Goal: Transaction & Acquisition: Purchase product/service

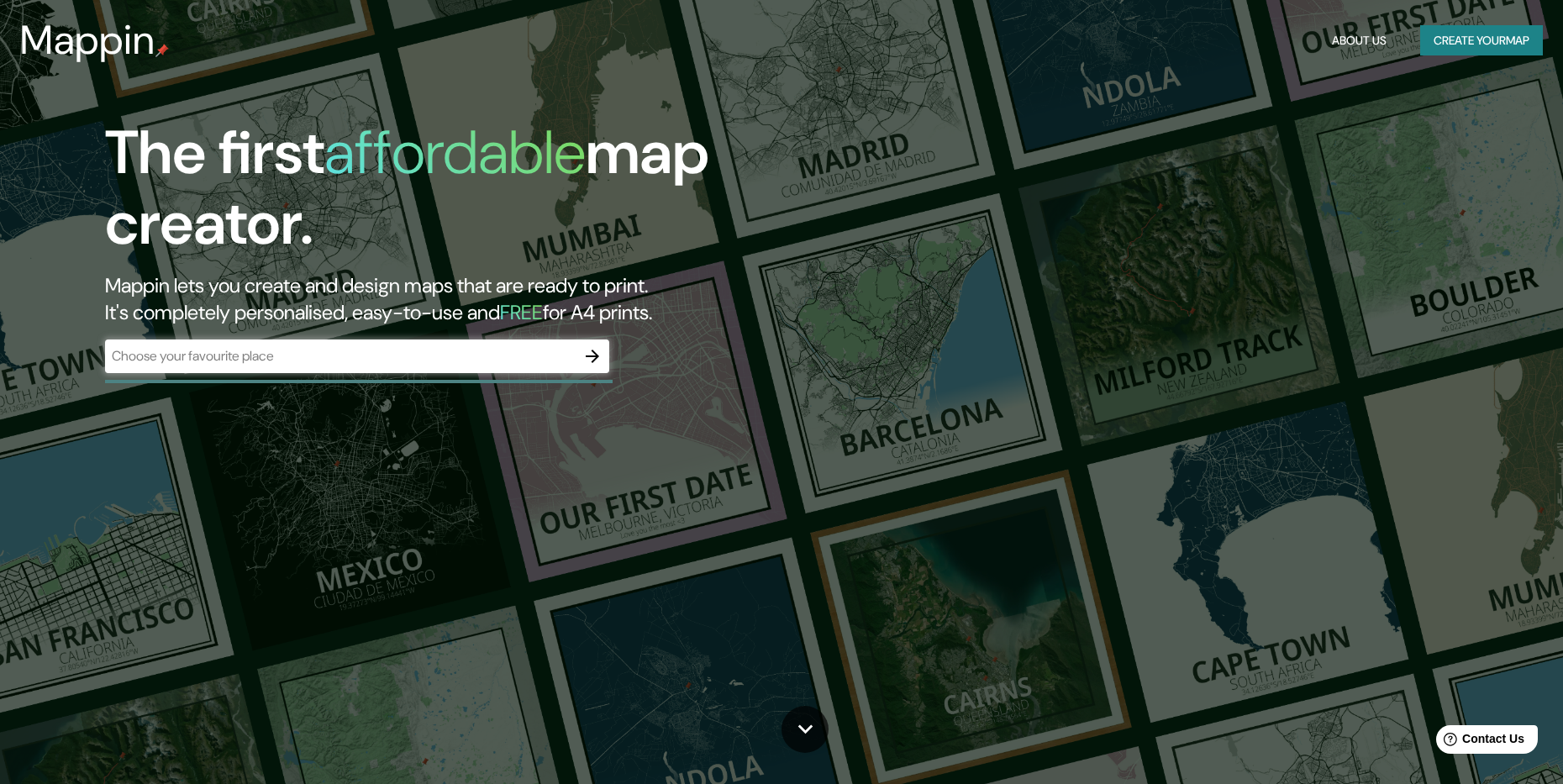
click at [308, 368] on div "​" at bounding box center [357, 357] width 504 height 34
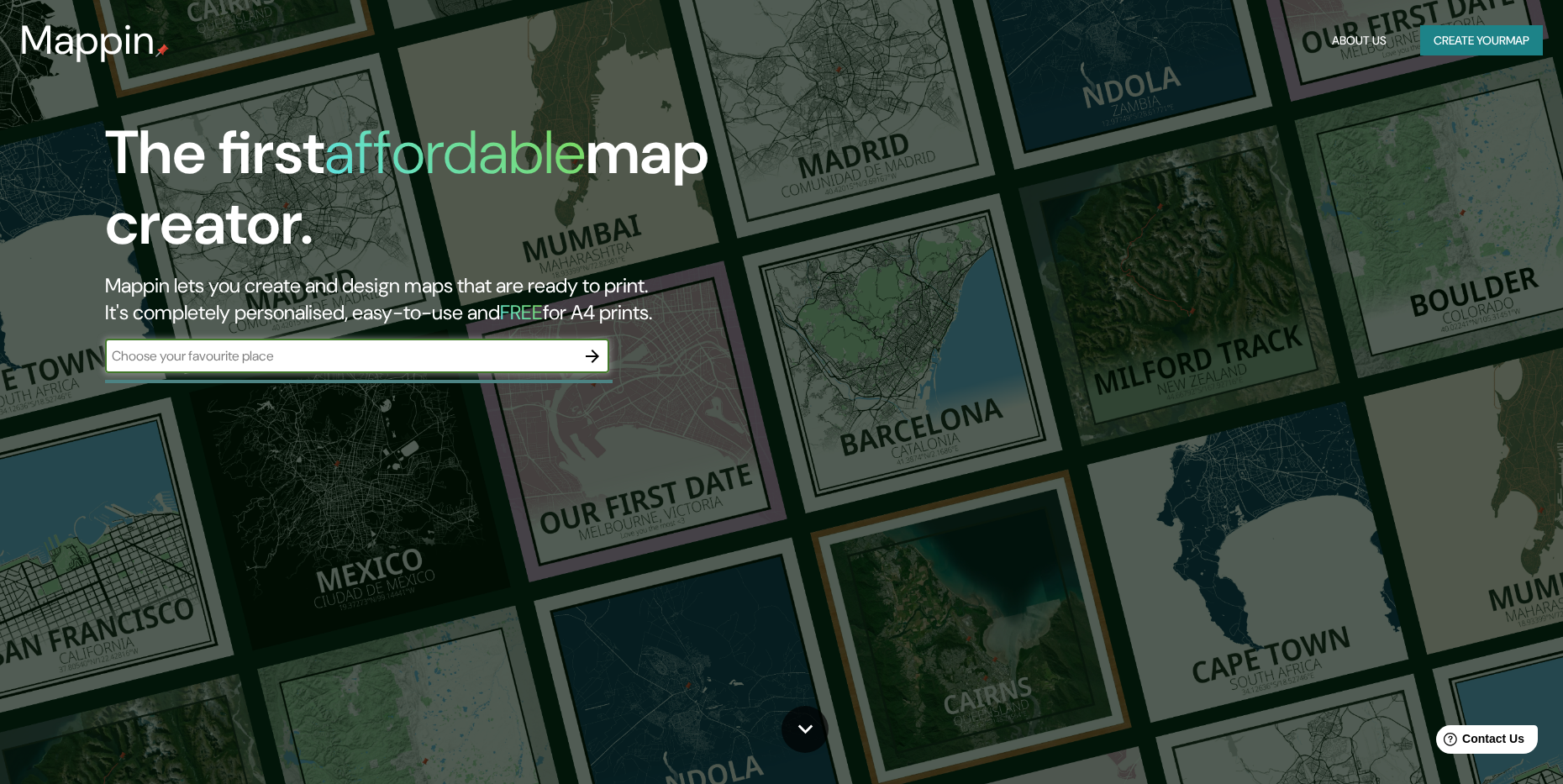
click at [401, 360] on input "text" at bounding box center [340, 356] width 470 height 19
type input "cochabamba"
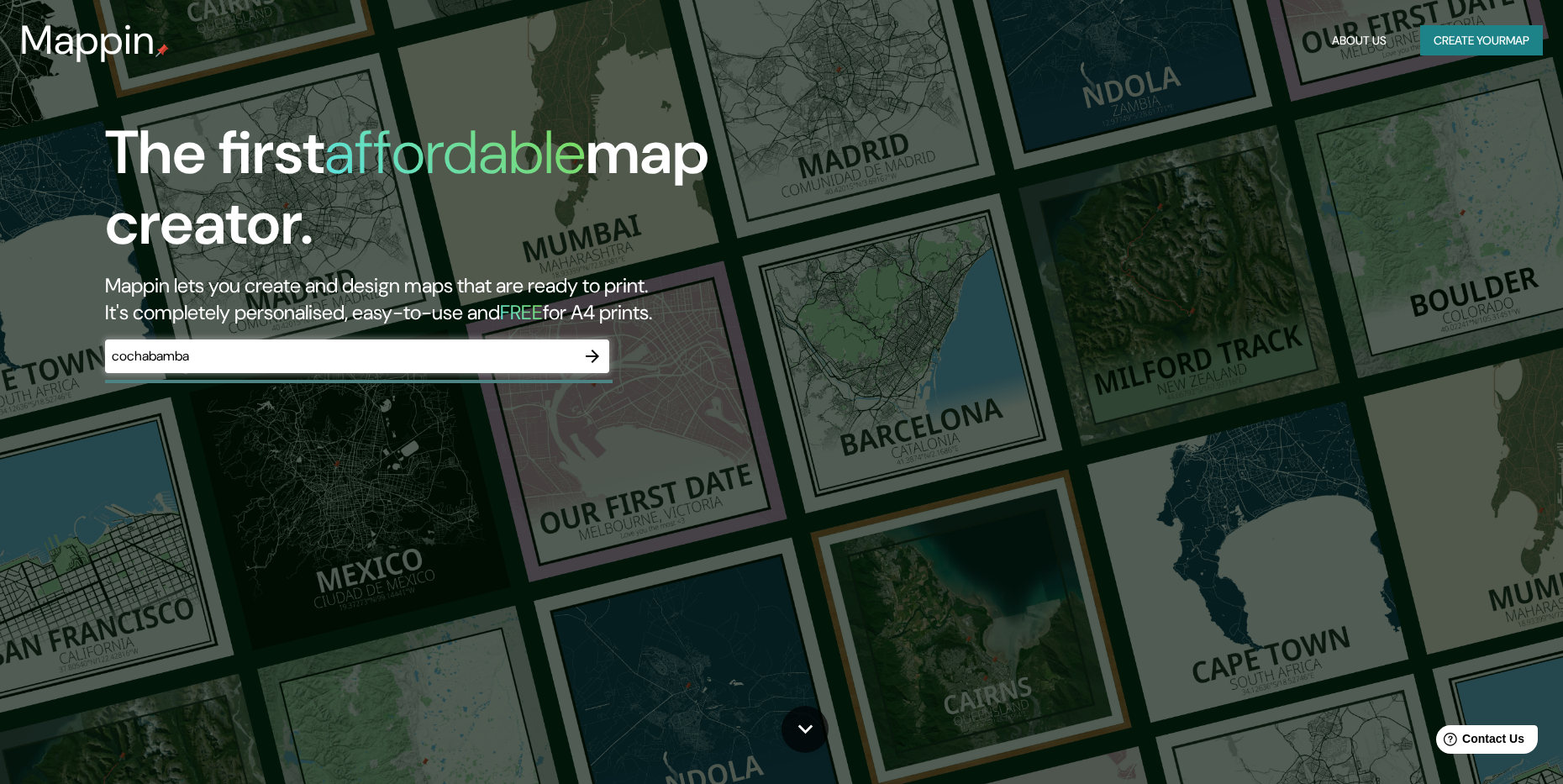
click at [575, 363] on div at bounding box center [592, 357] width 34 height 34
click at [591, 354] on icon "button" at bounding box center [592, 357] width 20 height 20
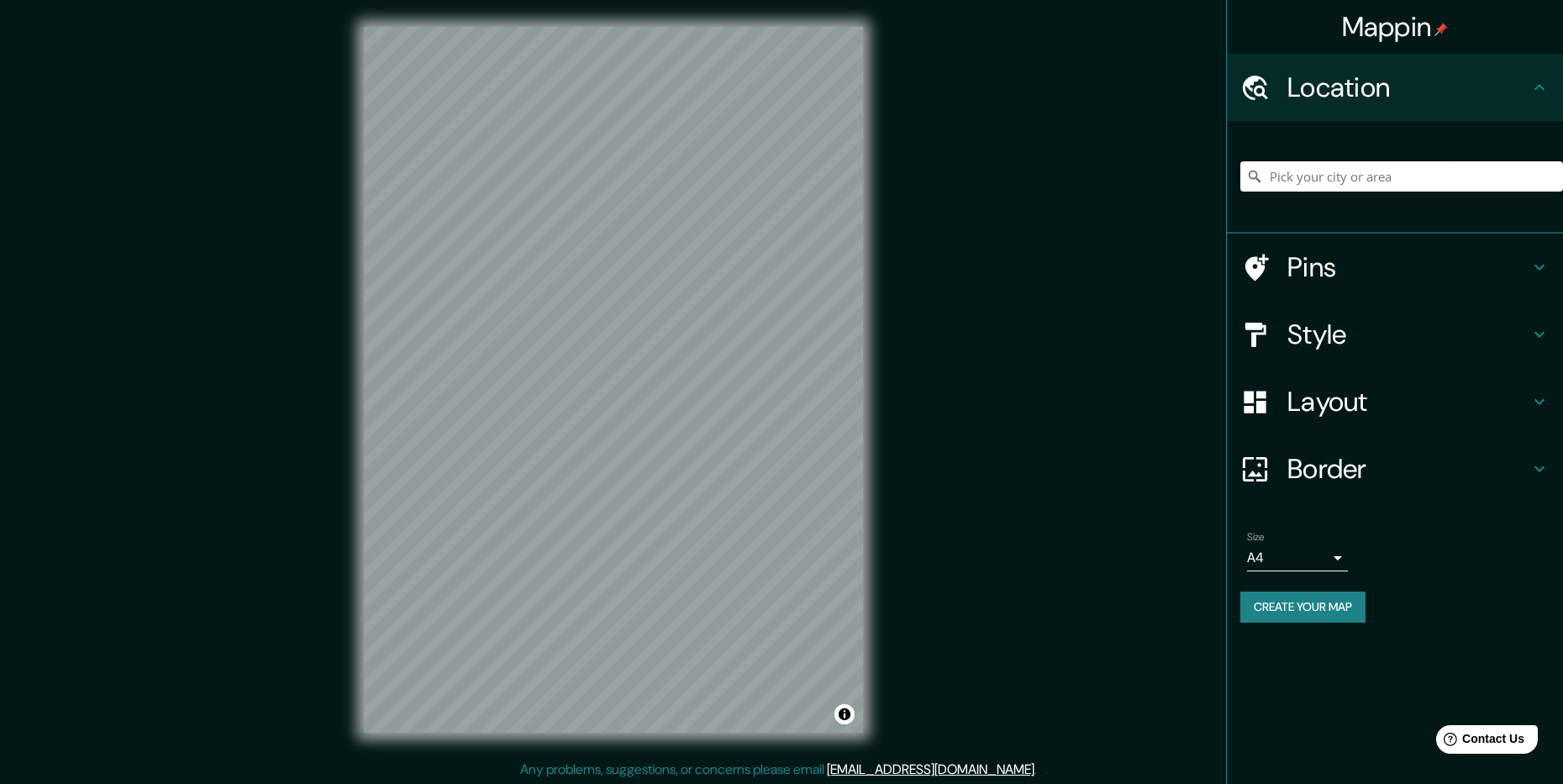
click at [1315, 179] on input "Pick your city or area" at bounding box center [1402, 177] width 323 height 30
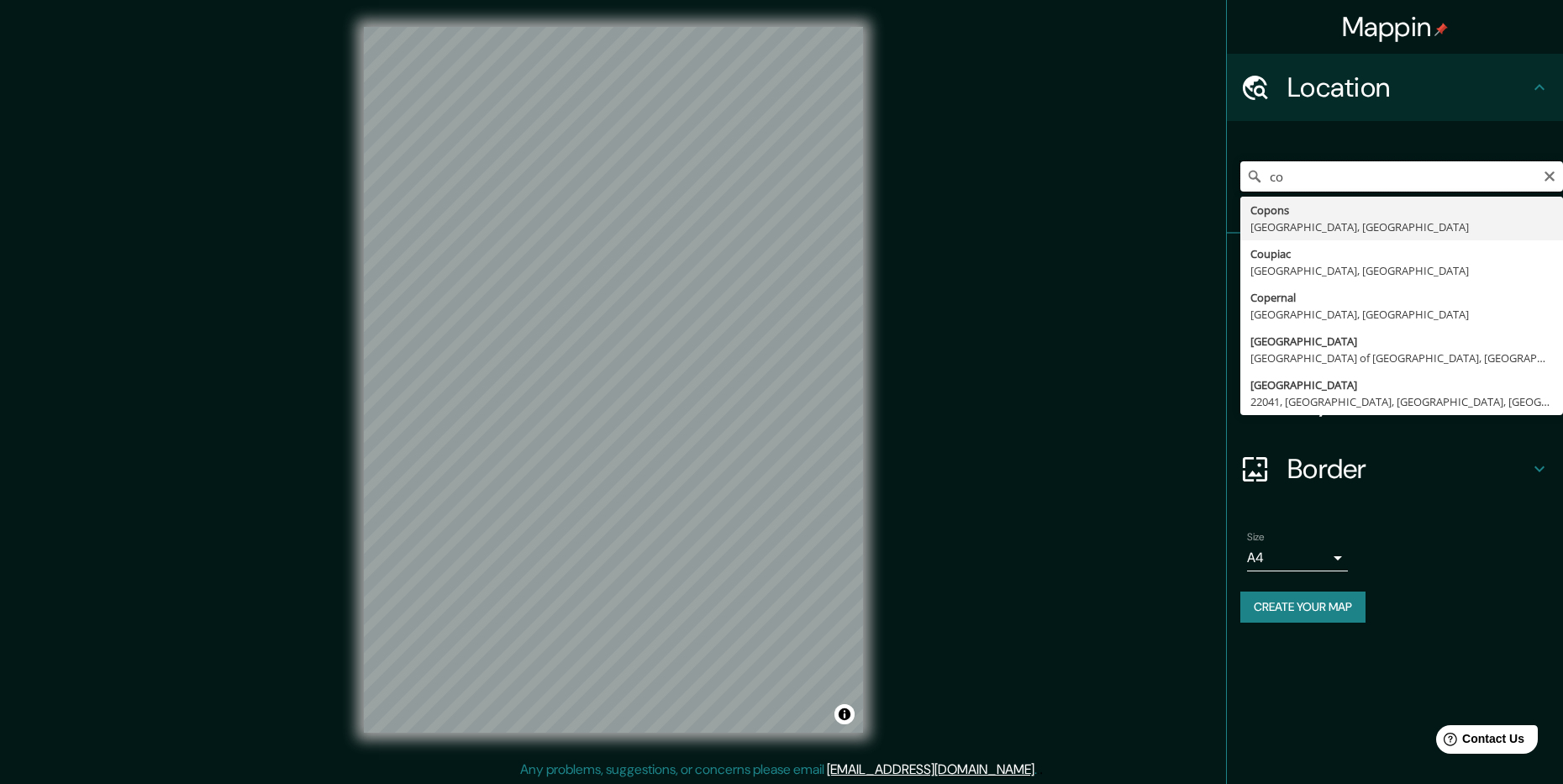
type input "c"
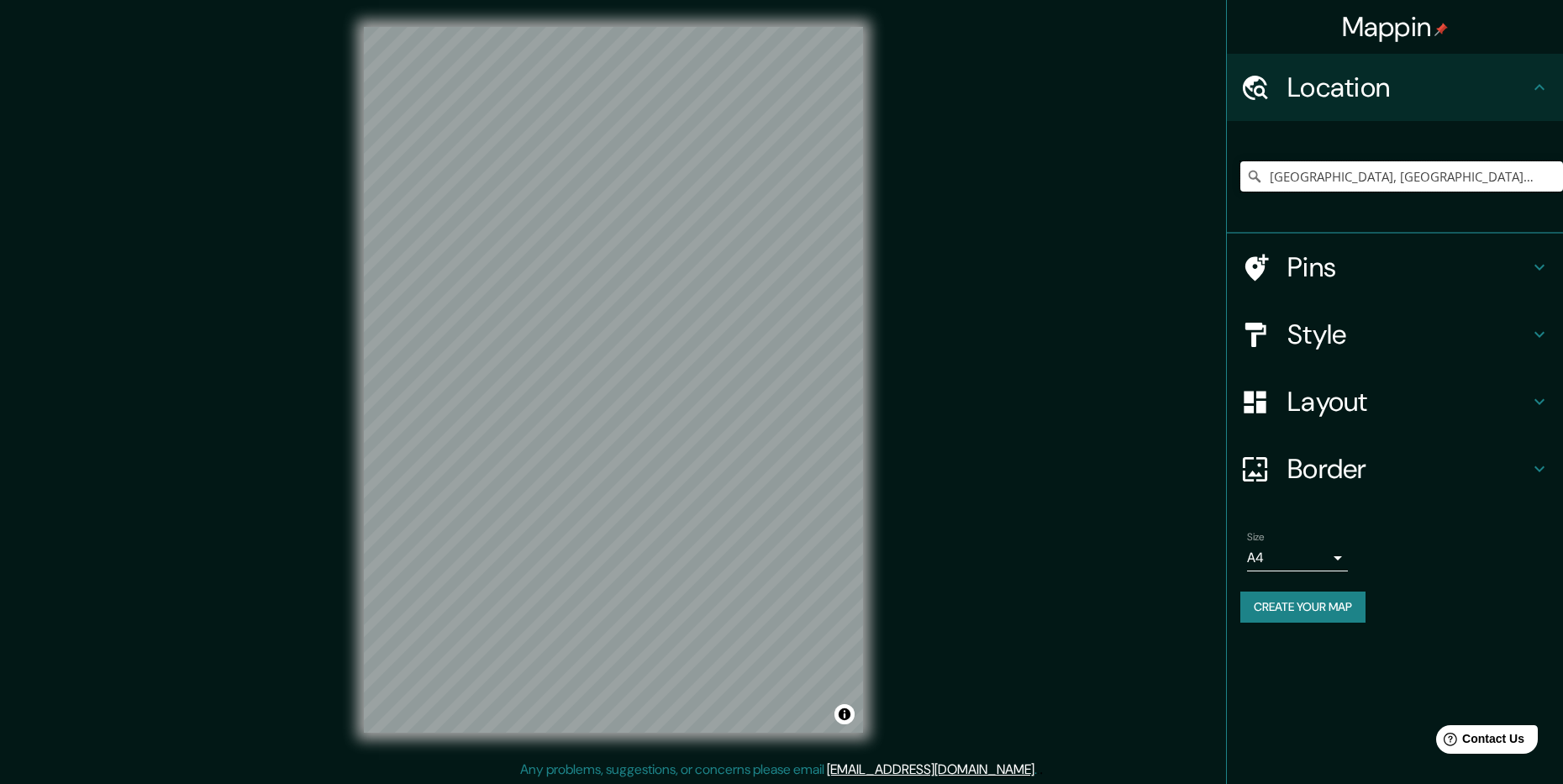
drag, startPoint x: 1483, startPoint y: 177, endPoint x: 1086, endPoint y: 156, distance: 397.6
click at [1086, 156] on div "Mappin Location [GEOGRAPHIC_DATA], [GEOGRAPHIC_DATA], [GEOGRAPHIC_DATA] Pins St…" at bounding box center [782, 393] width 1563 height 787
paste input "Es calle Beni y Pasaje Portales"
click at [903, 333] on div "Mappin Location Es [GEOGRAPHIC_DATA] y Pasaje Portales [GEOGRAPHIC_DATA], [GEOG…" at bounding box center [782, 393] width 1563 height 787
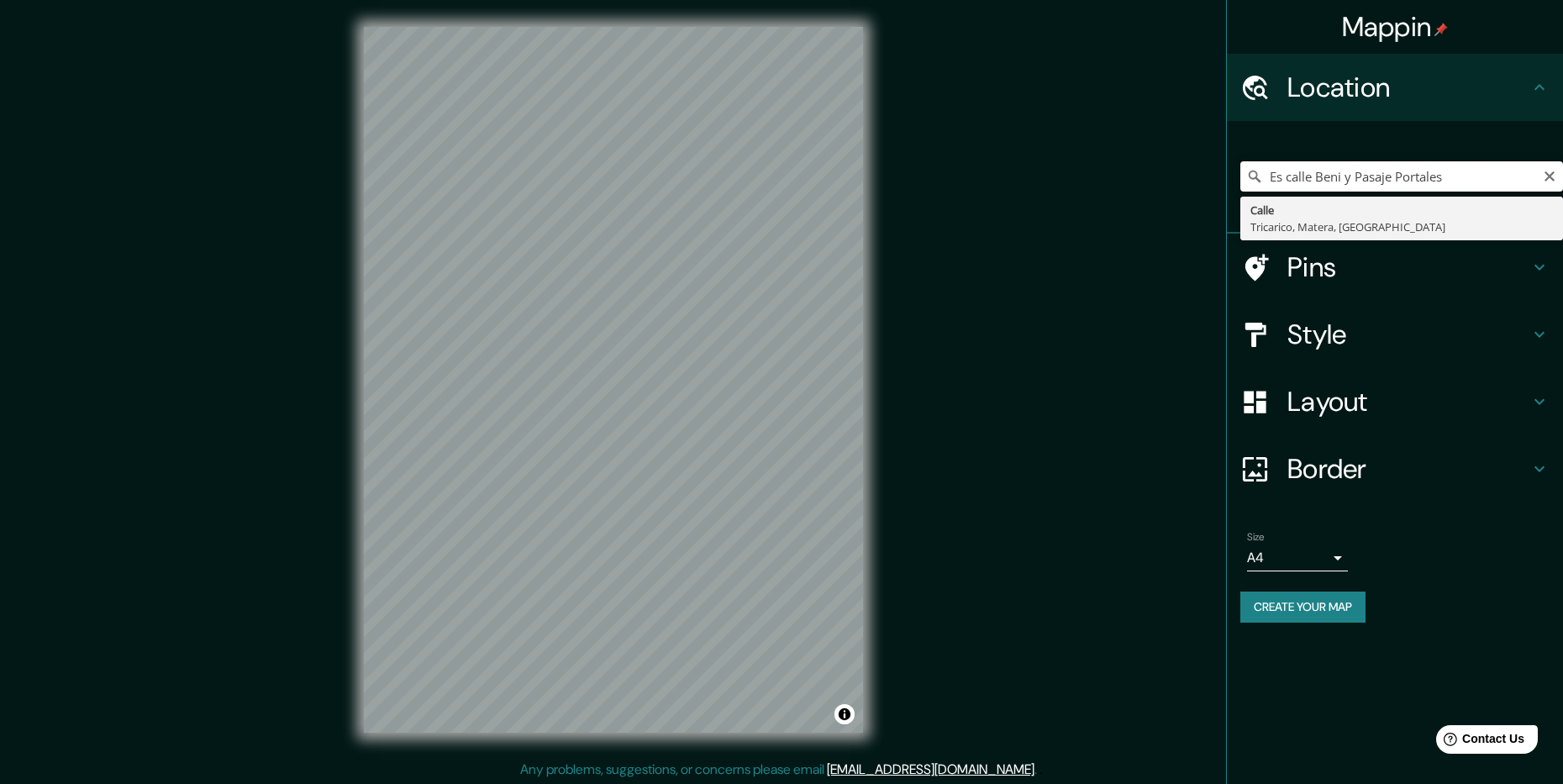
click at [1412, 177] on input "Es calle Beni y Pasaje Portales" at bounding box center [1402, 177] width 323 height 30
drag, startPoint x: 1441, startPoint y: 173, endPoint x: 1080, endPoint y: 163, distance: 361.1
click at [1080, 163] on div "Mappin Location Es [GEOGRAPHIC_DATA] y Pasaje Portales [GEOGRAPHIC_DATA], [GEOG…" at bounding box center [782, 393] width 1563 height 787
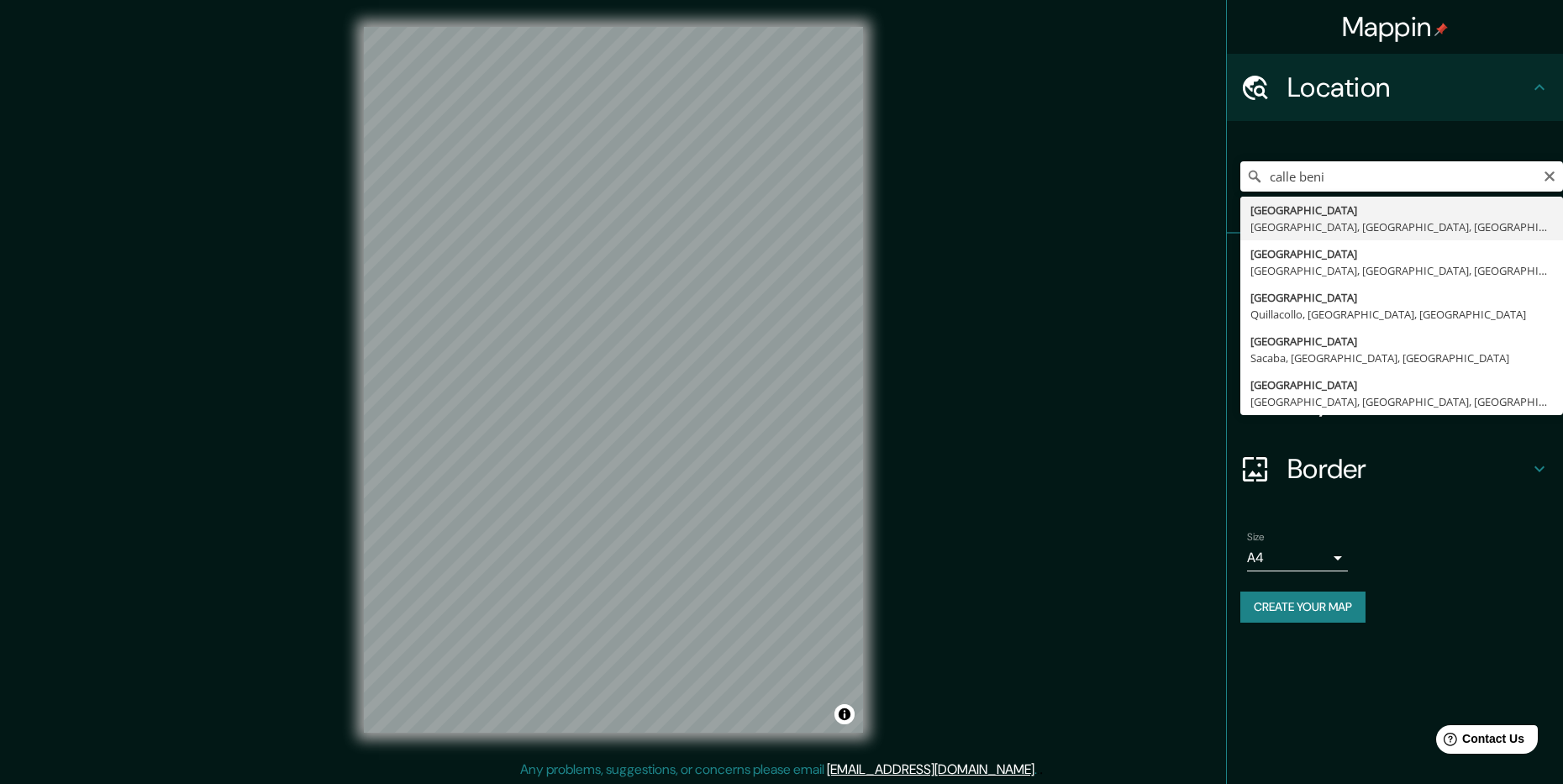
type input "[GEOGRAPHIC_DATA], [GEOGRAPHIC_DATA], [GEOGRAPHIC_DATA], [GEOGRAPHIC_DATA]"
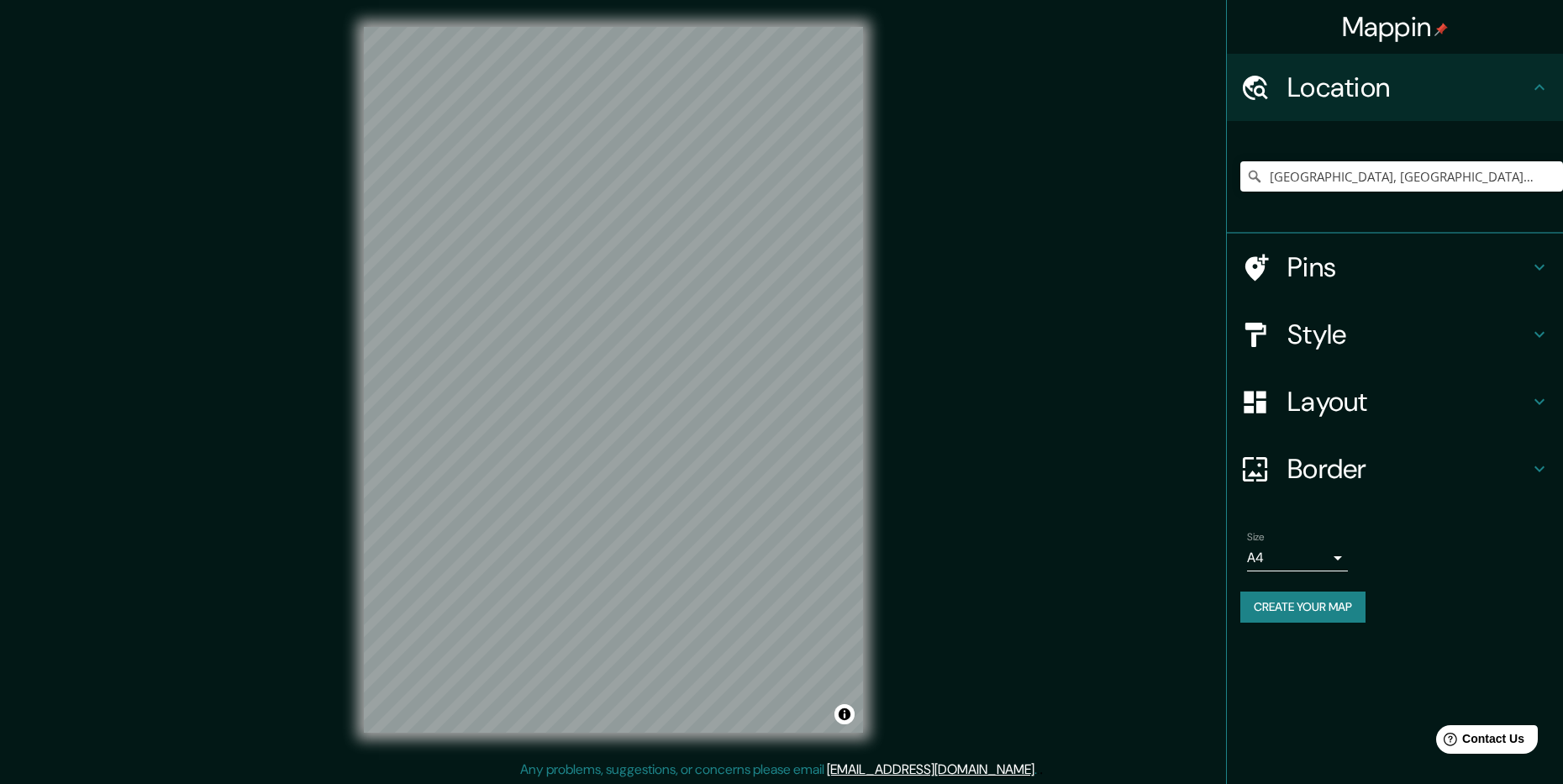
click at [1417, 278] on h4 "Pins" at bounding box center [1409, 268] width 242 height 34
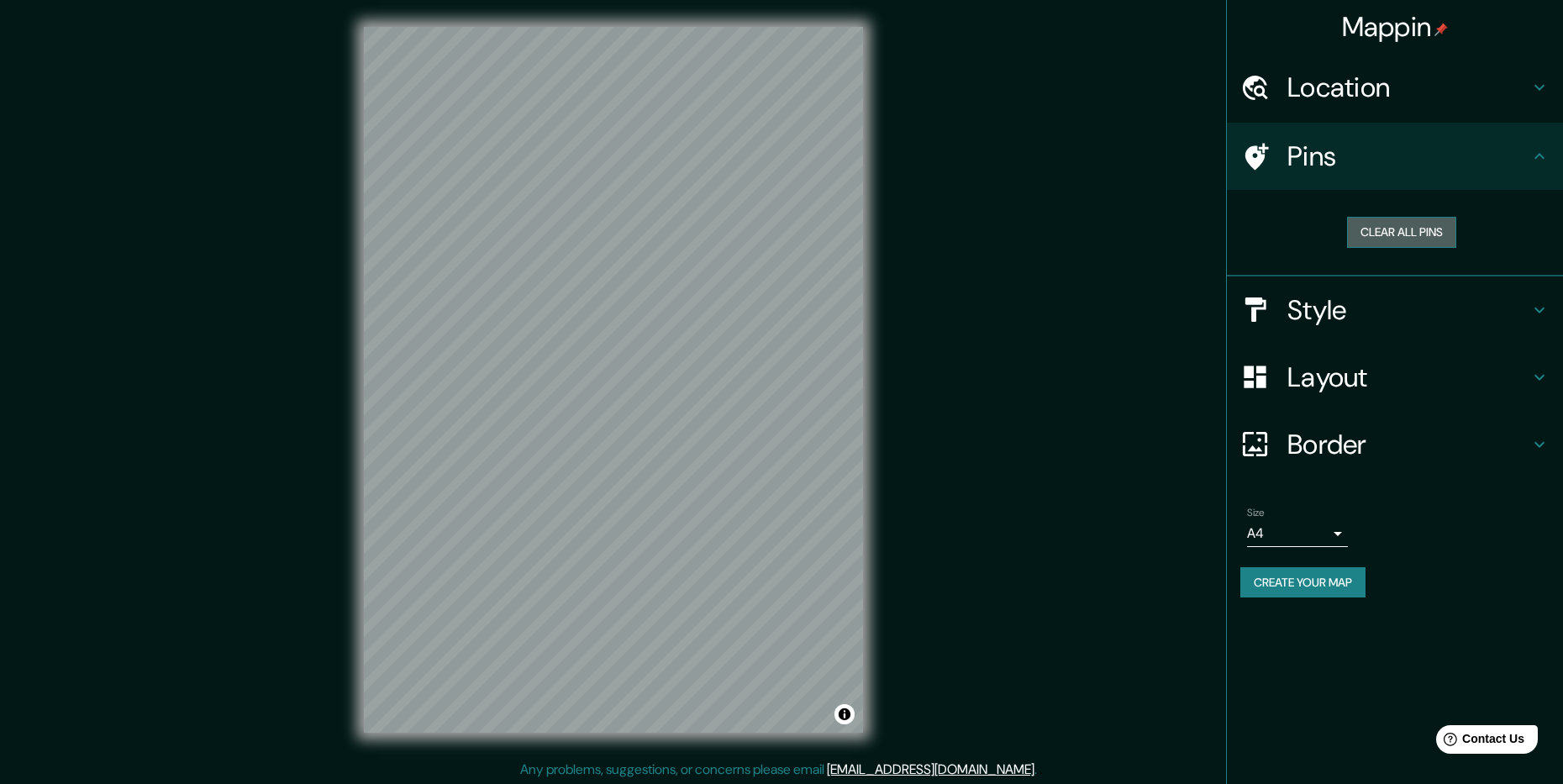
click at [1418, 231] on button "Clear all pins" at bounding box center [1401, 232] width 109 height 31
click at [1552, 152] on div "Pins" at bounding box center [1396, 156] width 336 height 67
click at [1554, 151] on div "Pins" at bounding box center [1396, 156] width 336 height 67
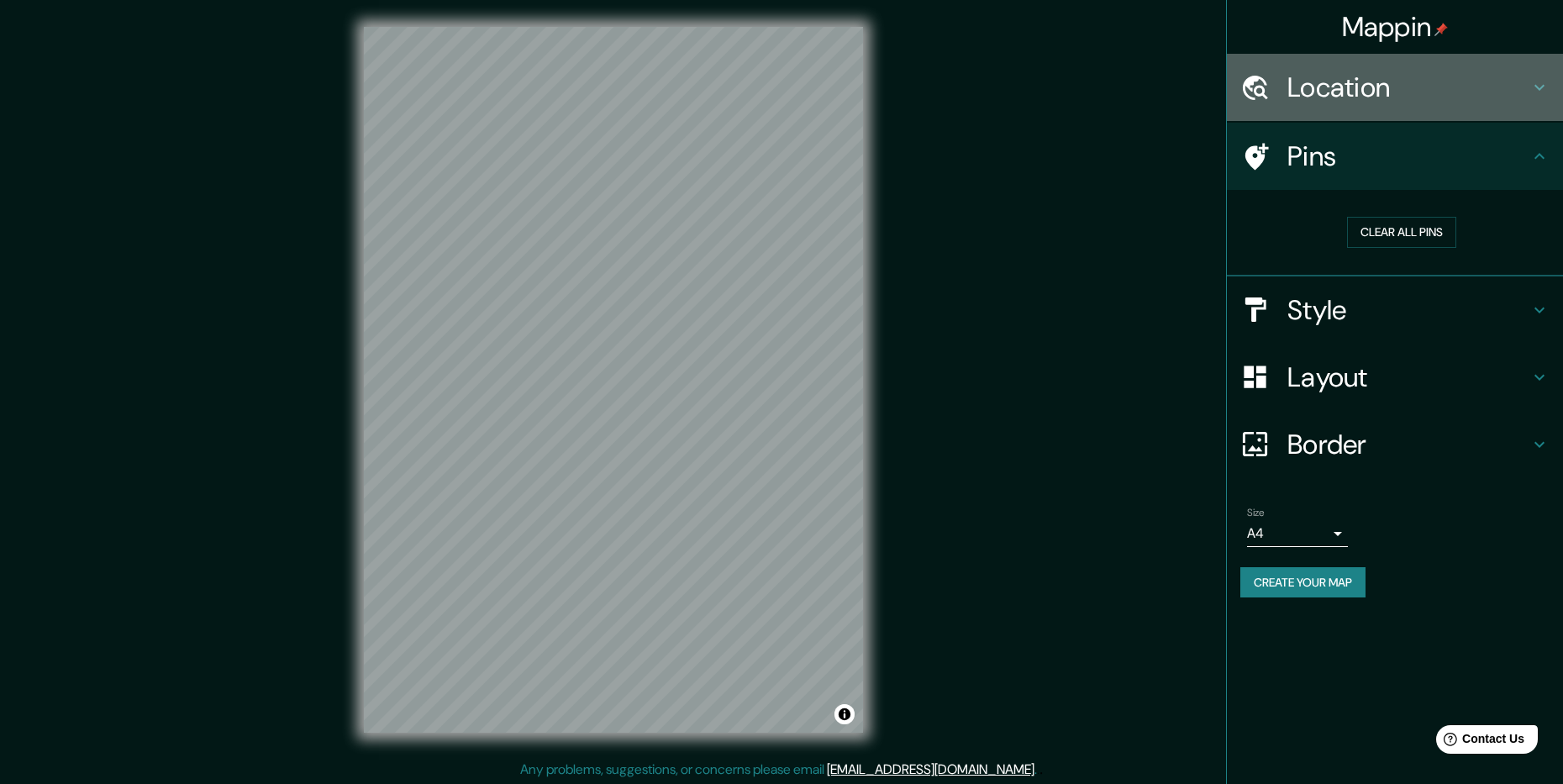
click at [1542, 102] on div "Location" at bounding box center [1396, 87] width 336 height 67
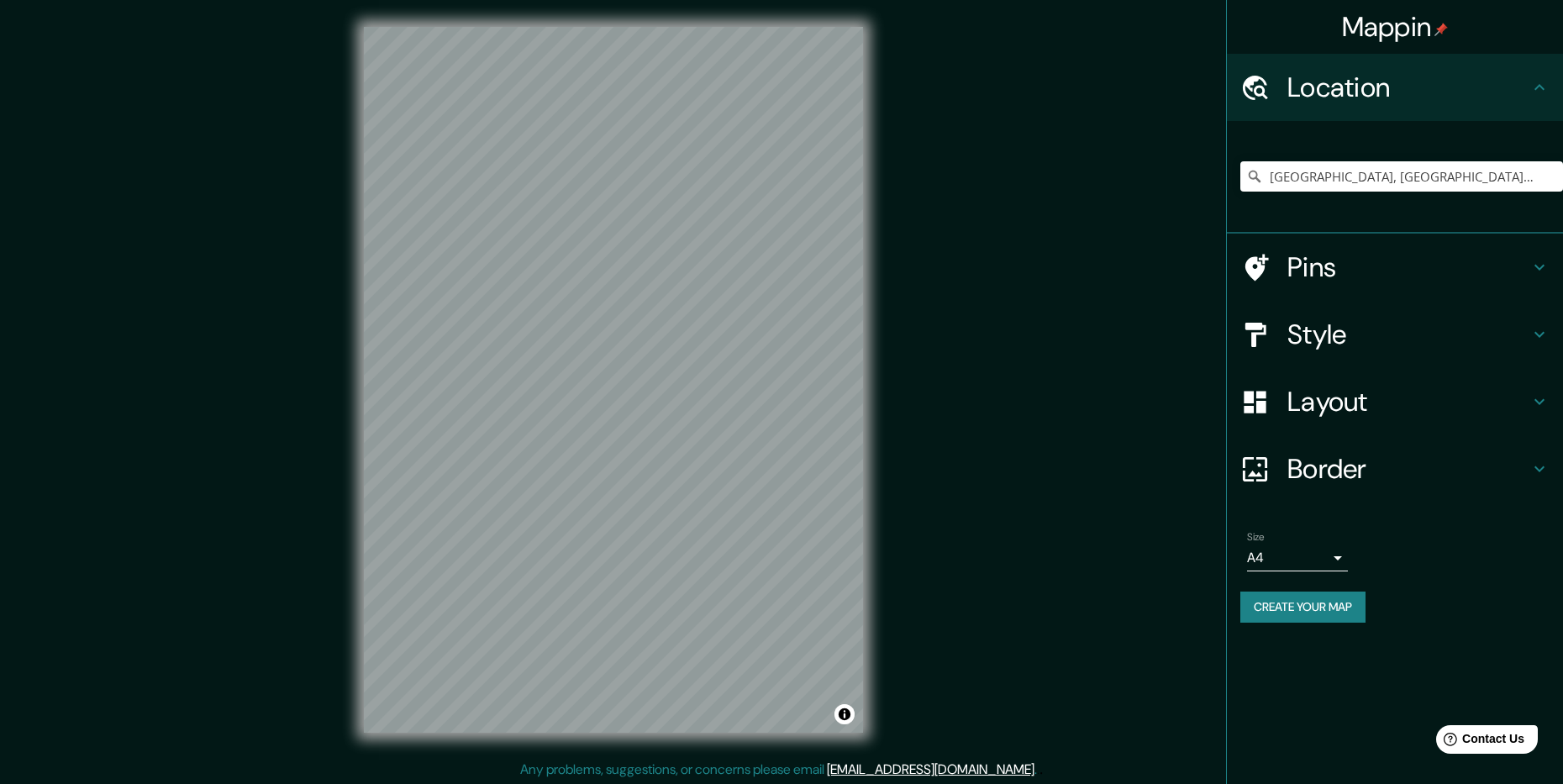
click at [1541, 93] on icon at bounding box center [1539, 87] width 20 height 20
click at [1474, 336] on h4 "Style" at bounding box center [1409, 335] width 242 height 34
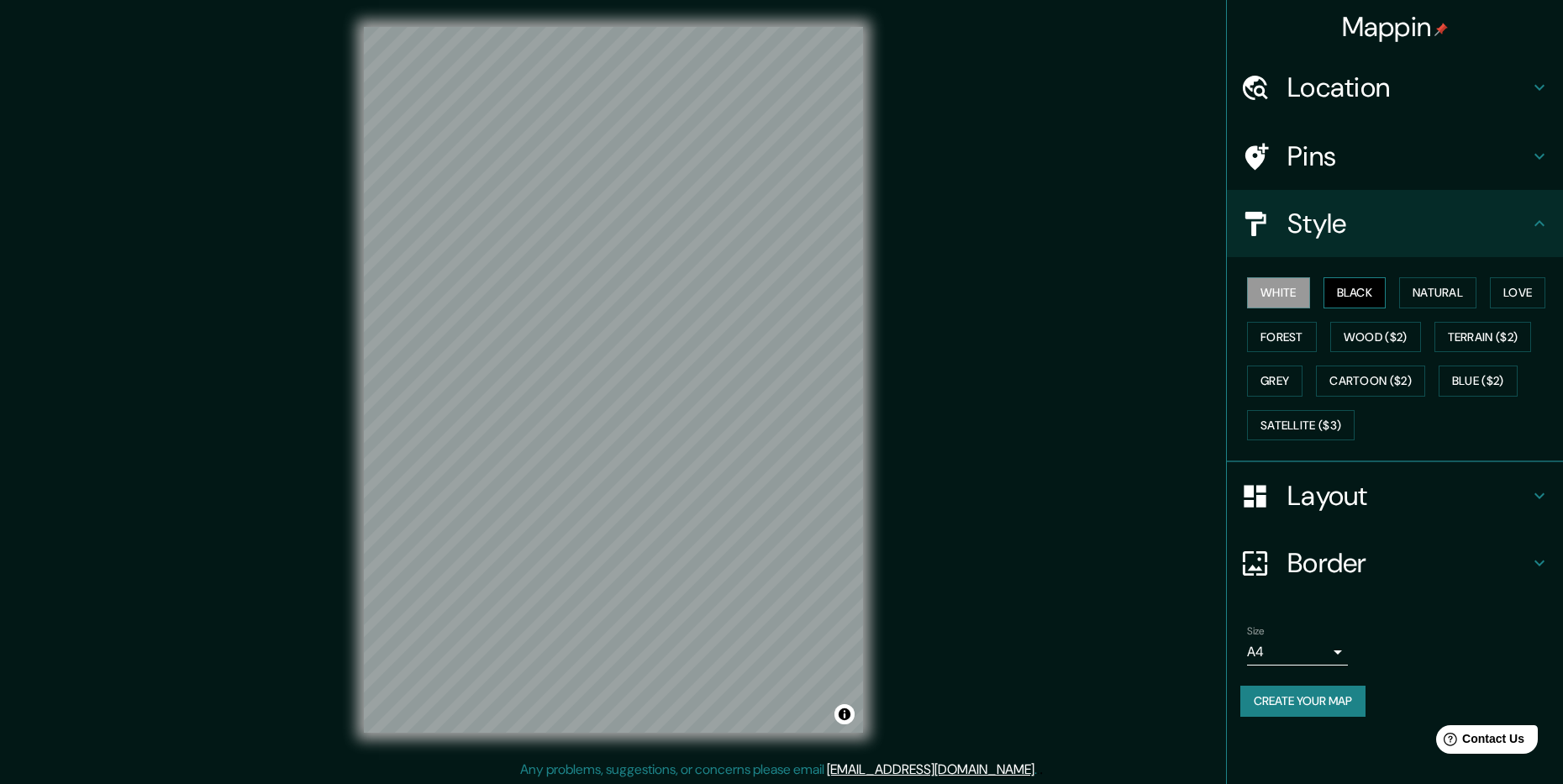
click at [1348, 289] on button "Black" at bounding box center [1355, 293] width 63 height 31
click at [1289, 295] on button "White" at bounding box center [1279, 293] width 63 height 31
click at [1445, 293] on button "Natural" at bounding box center [1438, 293] width 77 height 31
click at [1520, 291] on button "Love" at bounding box center [1518, 293] width 56 height 31
click at [1308, 343] on button "Forest" at bounding box center [1282, 337] width 70 height 31
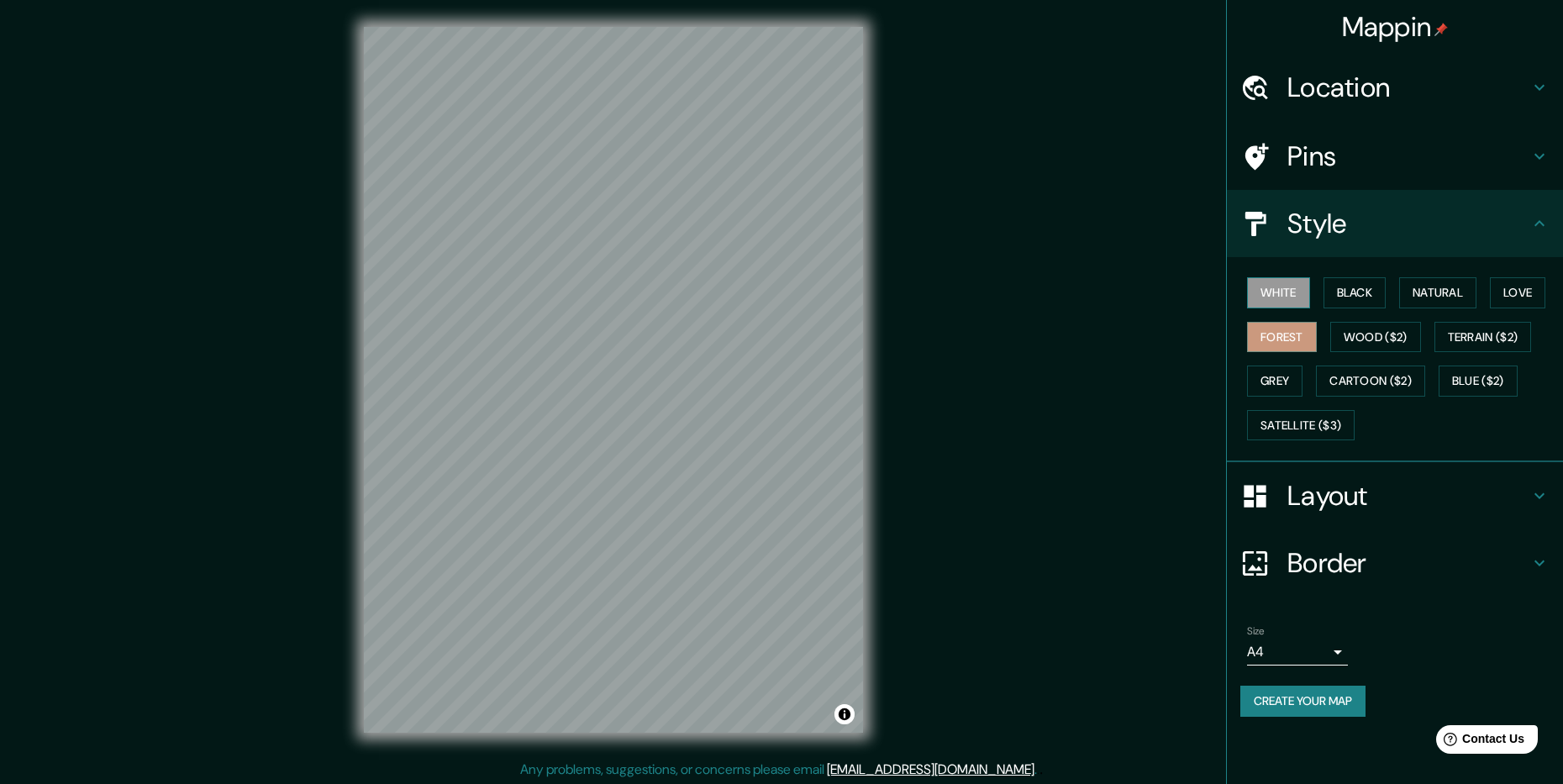
click at [1293, 308] on button "White" at bounding box center [1279, 293] width 63 height 31
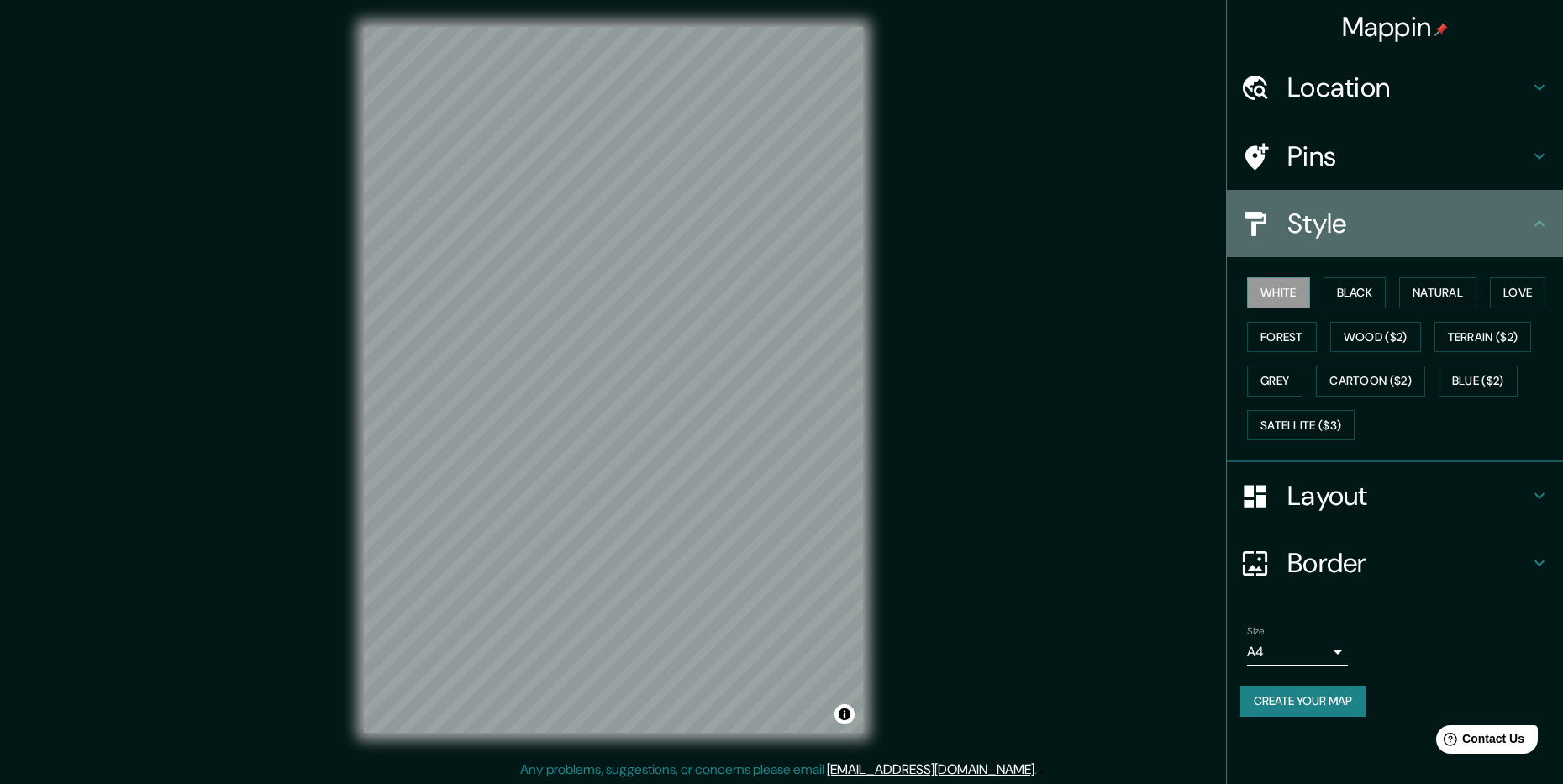
click at [1544, 228] on icon at bounding box center [1539, 224] width 20 height 20
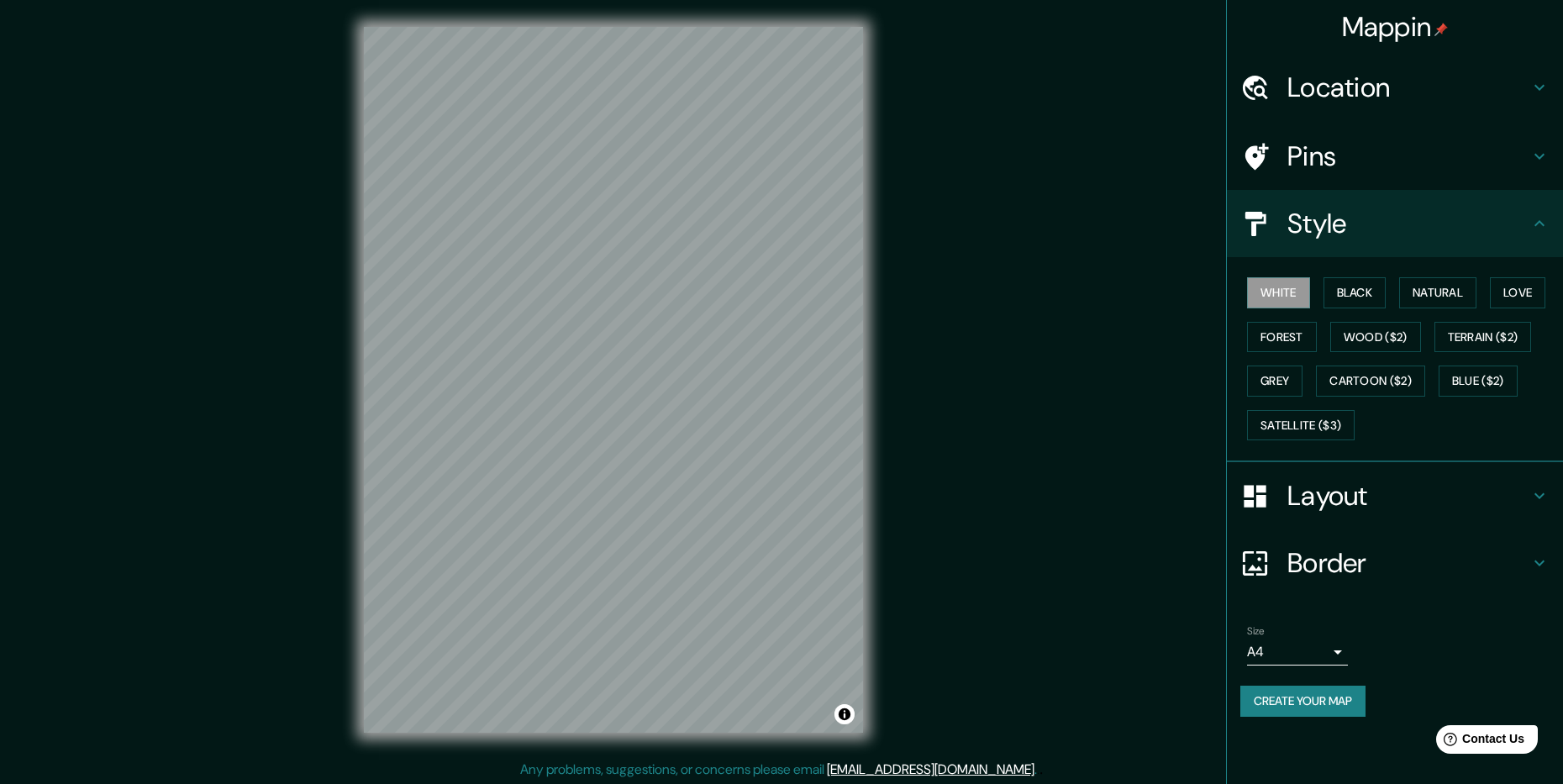
click at [1552, 232] on div "Style" at bounding box center [1396, 224] width 336 height 67
click at [1542, 225] on icon at bounding box center [1539, 223] width 10 height 6
click at [1544, 209] on div "Style" at bounding box center [1396, 224] width 336 height 67
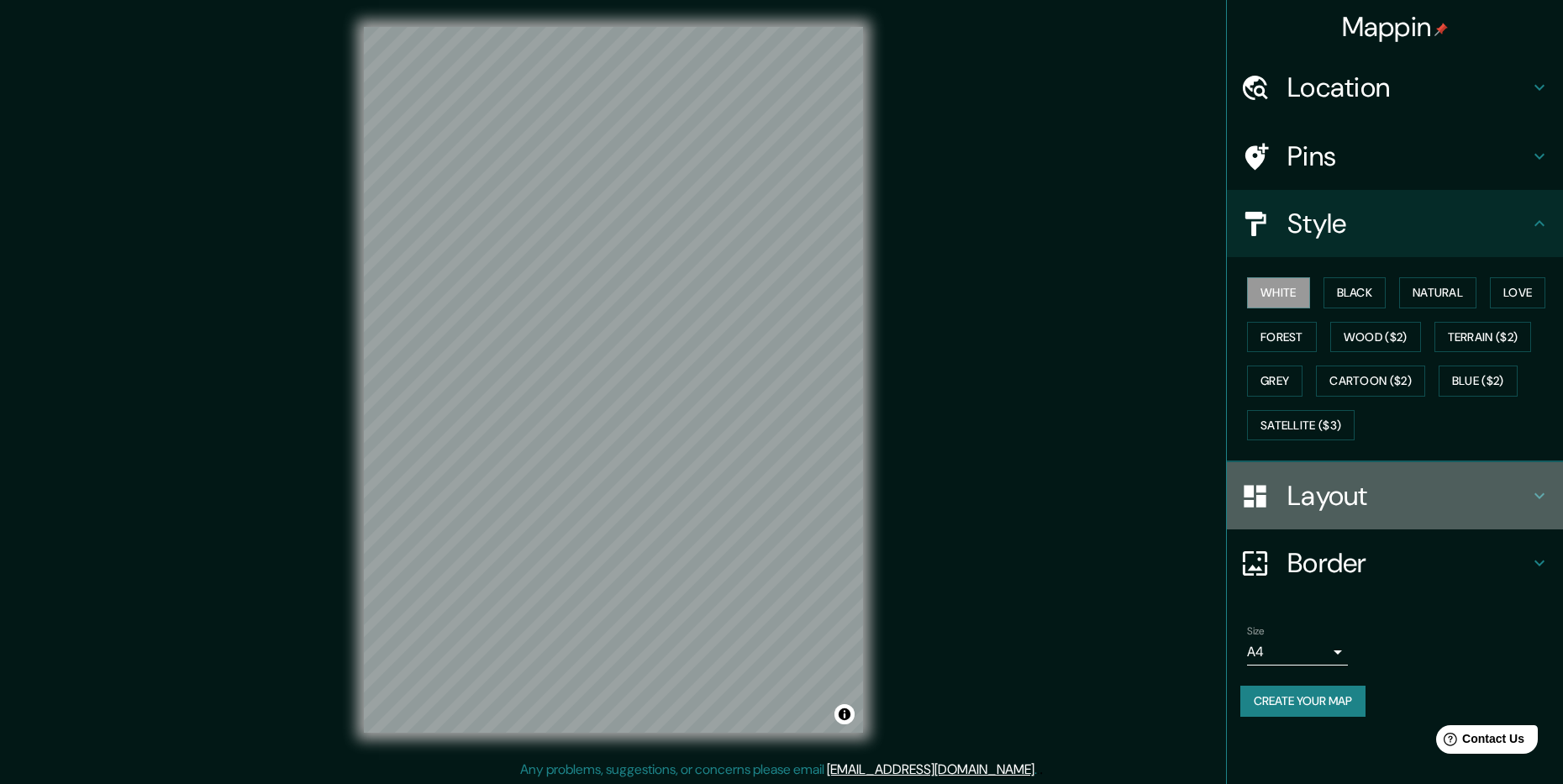
click at [1539, 495] on icon at bounding box center [1539, 495] width 20 height 20
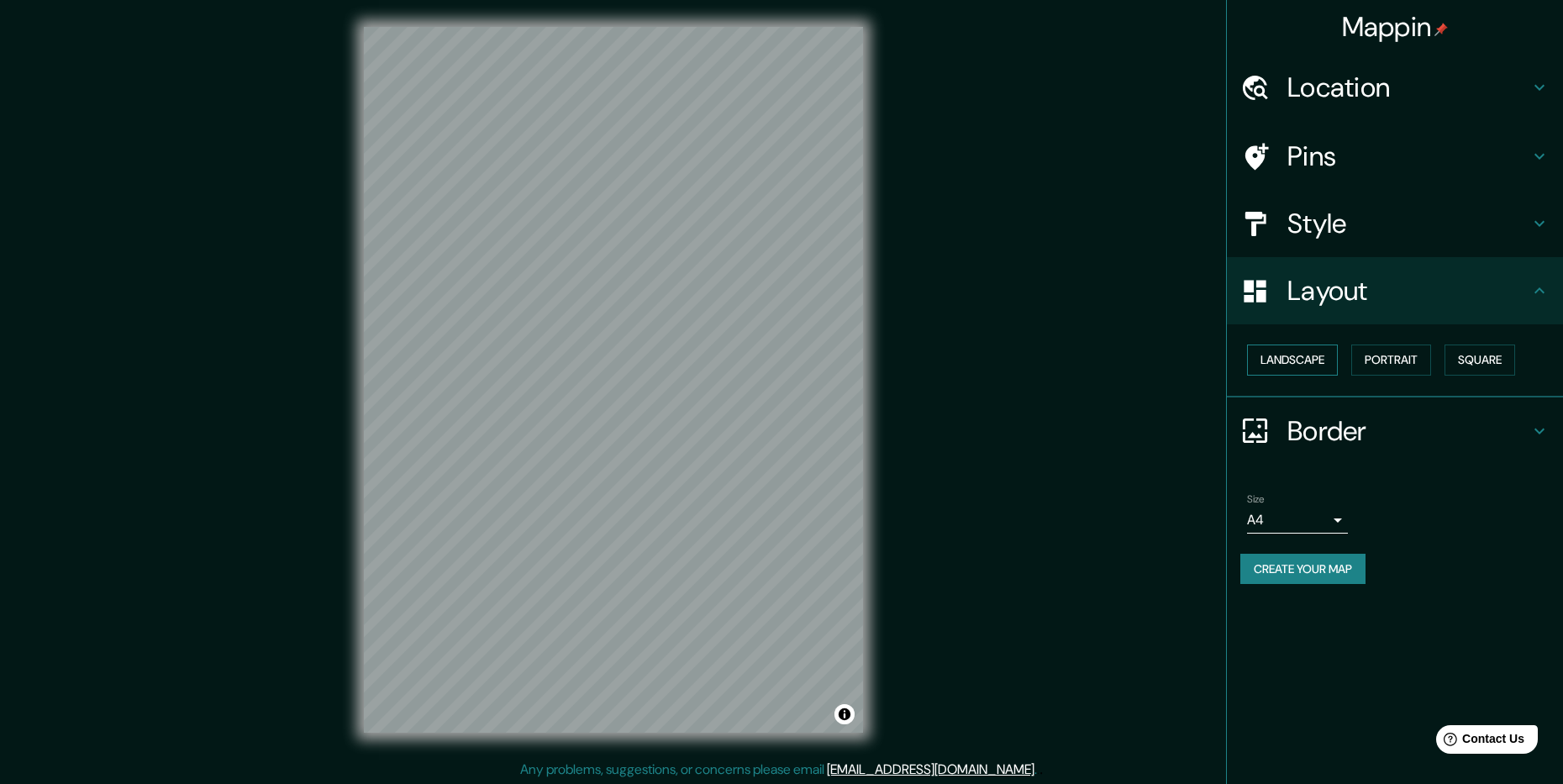
click at [1317, 360] on button "Landscape" at bounding box center [1293, 360] width 91 height 31
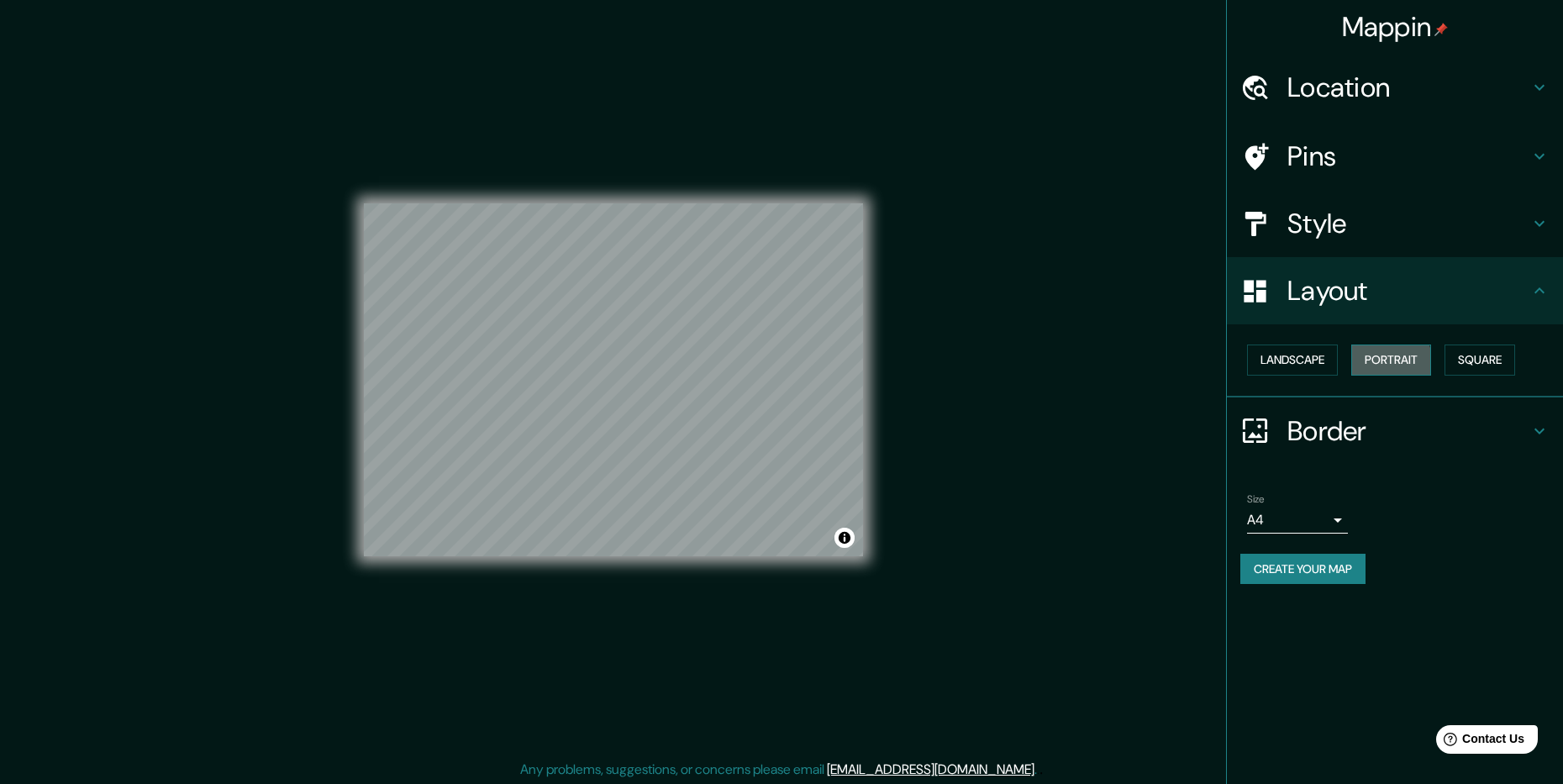
click at [1364, 363] on button "Portrait" at bounding box center [1391, 360] width 80 height 31
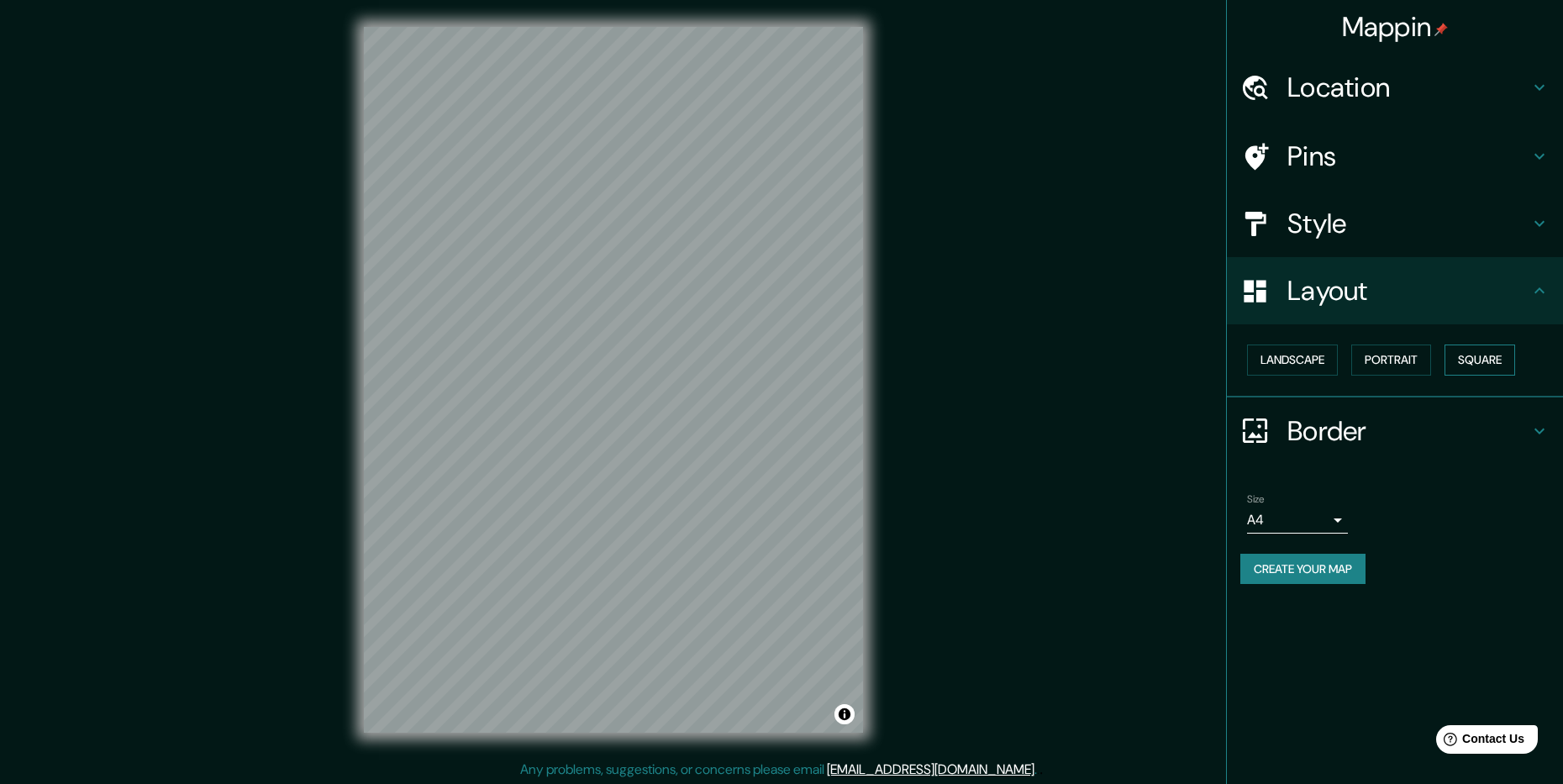
click at [1458, 357] on button "Square" at bounding box center [1480, 360] width 71 height 31
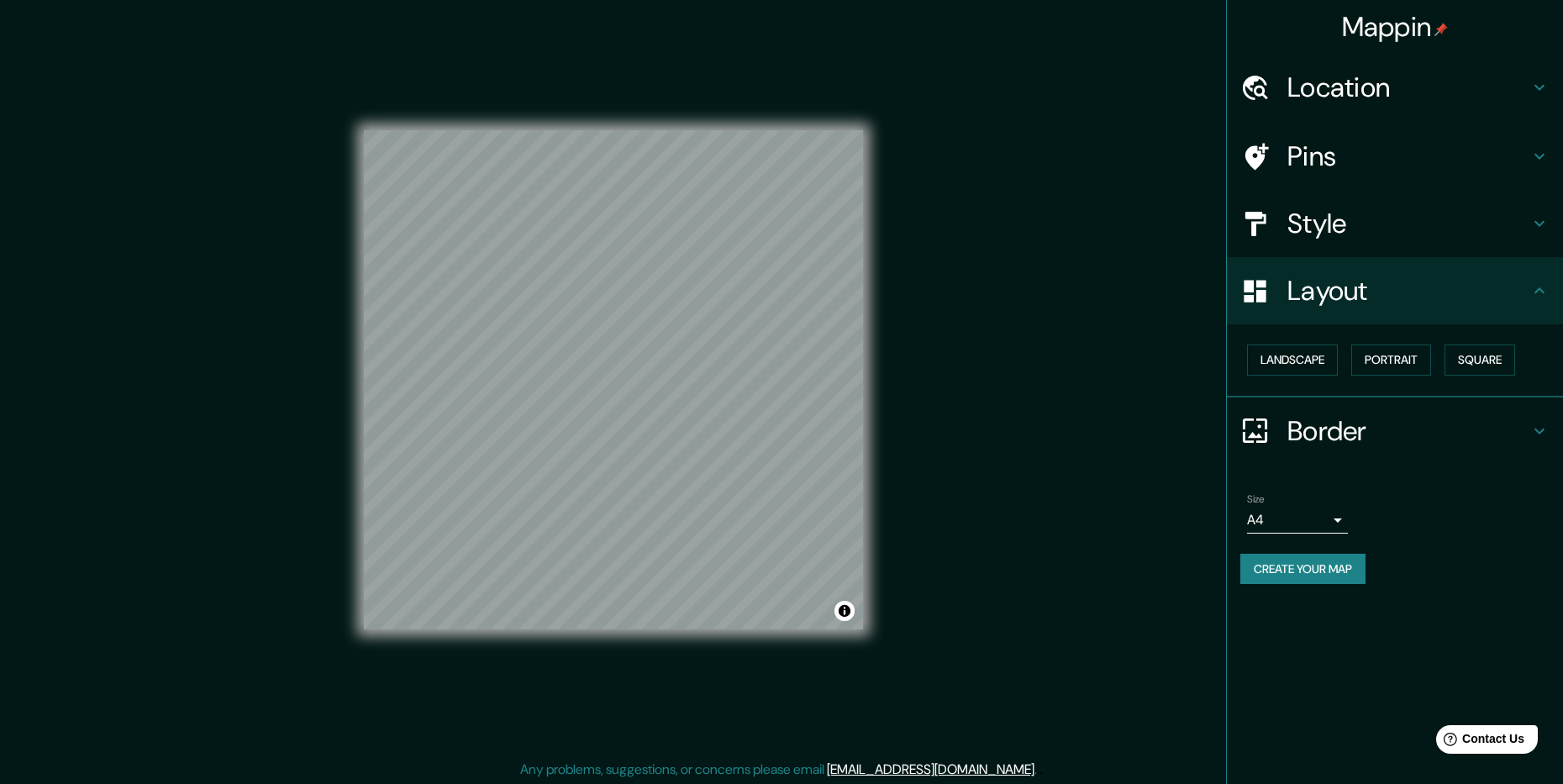
click at [1314, 341] on div "Landscape [GEOGRAPHIC_DATA]" at bounding box center [1402, 360] width 323 height 45
click at [1306, 352] on button "Landscape" at bounding box center [1293, 360] width 91 height 31
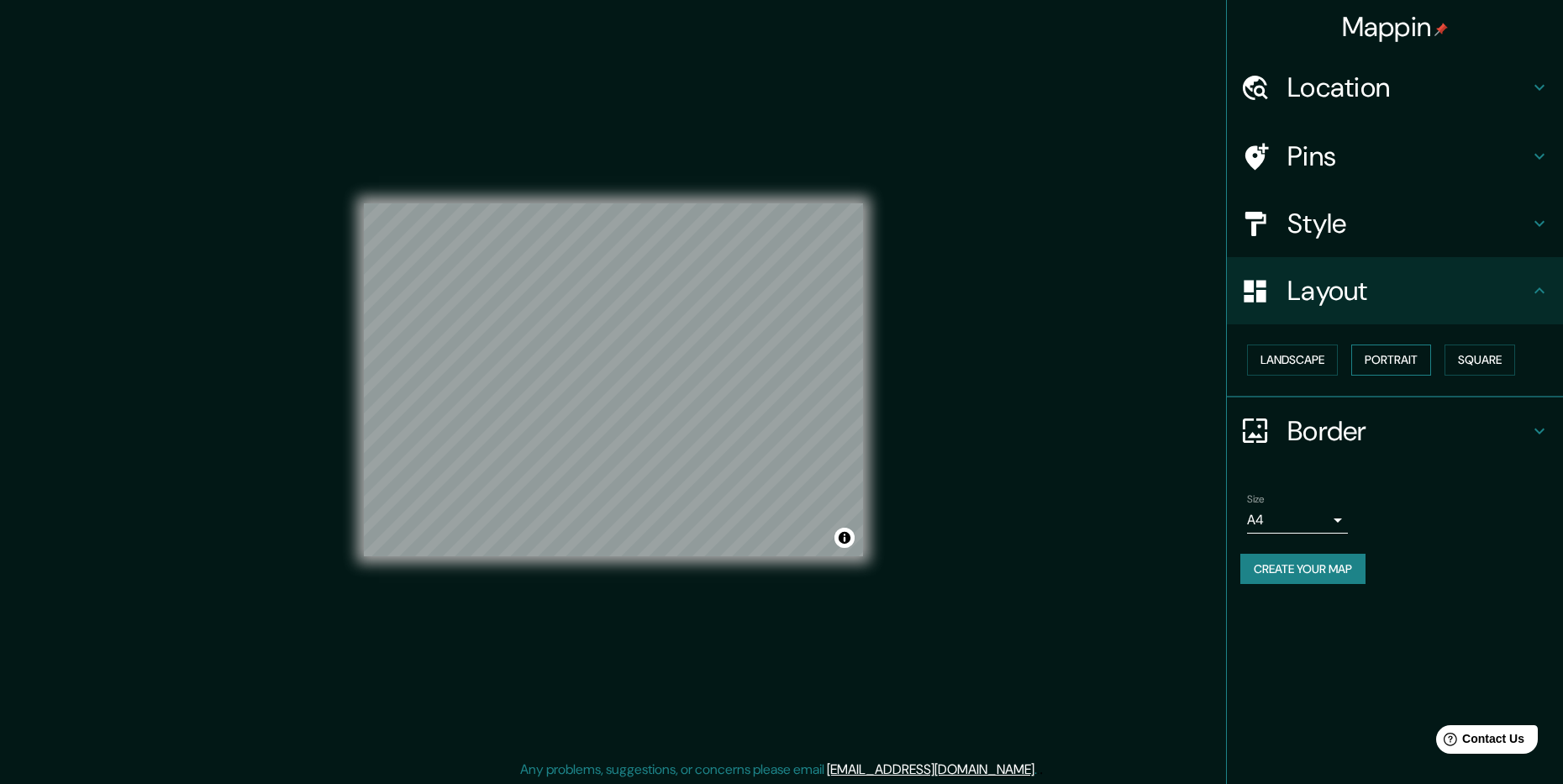
click at [1376, 363] on button "Portrait" at bounding box center [1391, 360] width 80 height 31
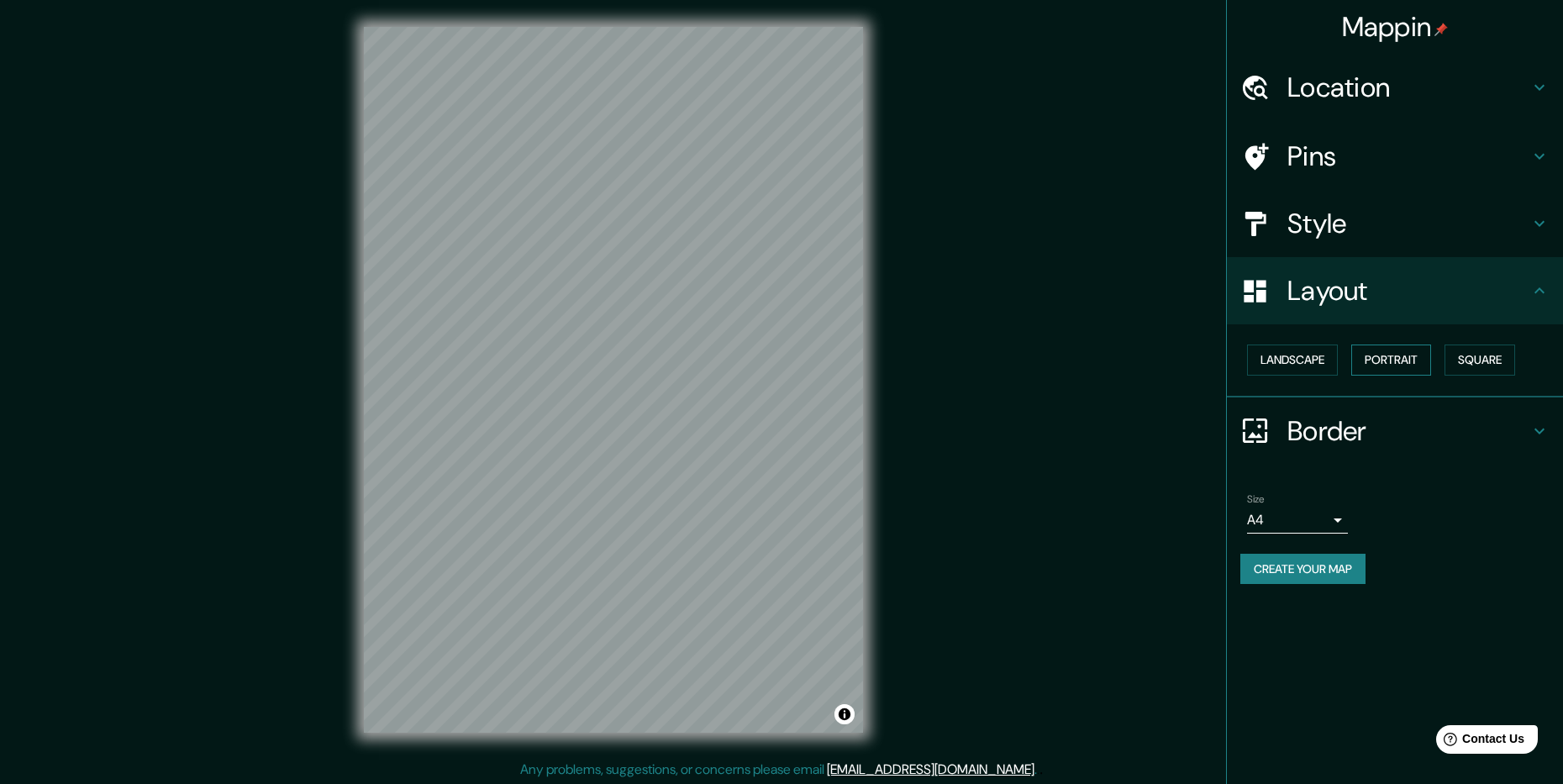
click at [1376, 363] on button "Portrait" at bounding box center [1391, 360] width 80 height 31
click at [1467, 348] on button "Square" at bounding box center [1480, 360] width 71 height 31
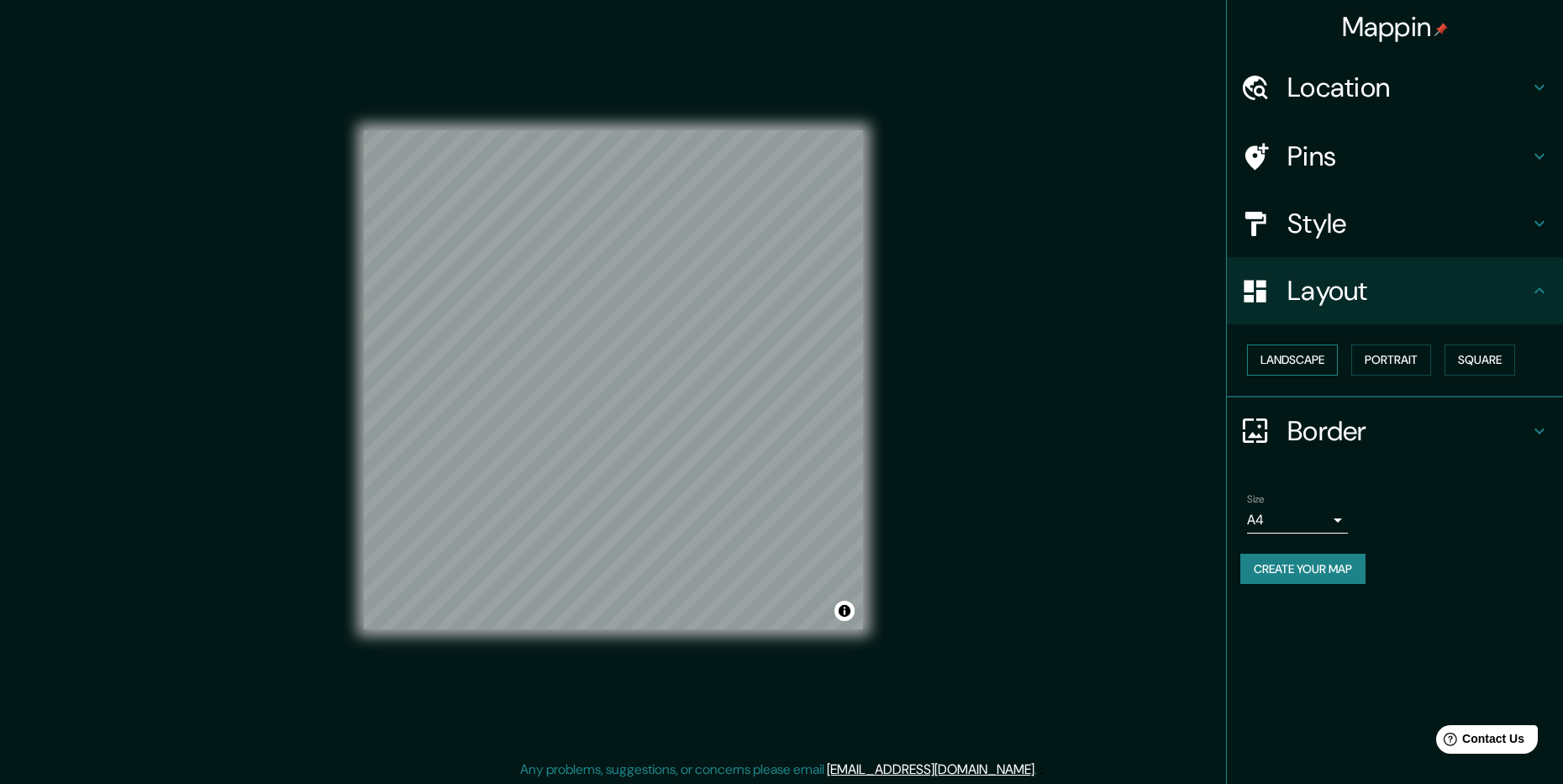
click at [1306, 370] on button "Landscape" at bounding box center [1293, 360] width 91 height 31
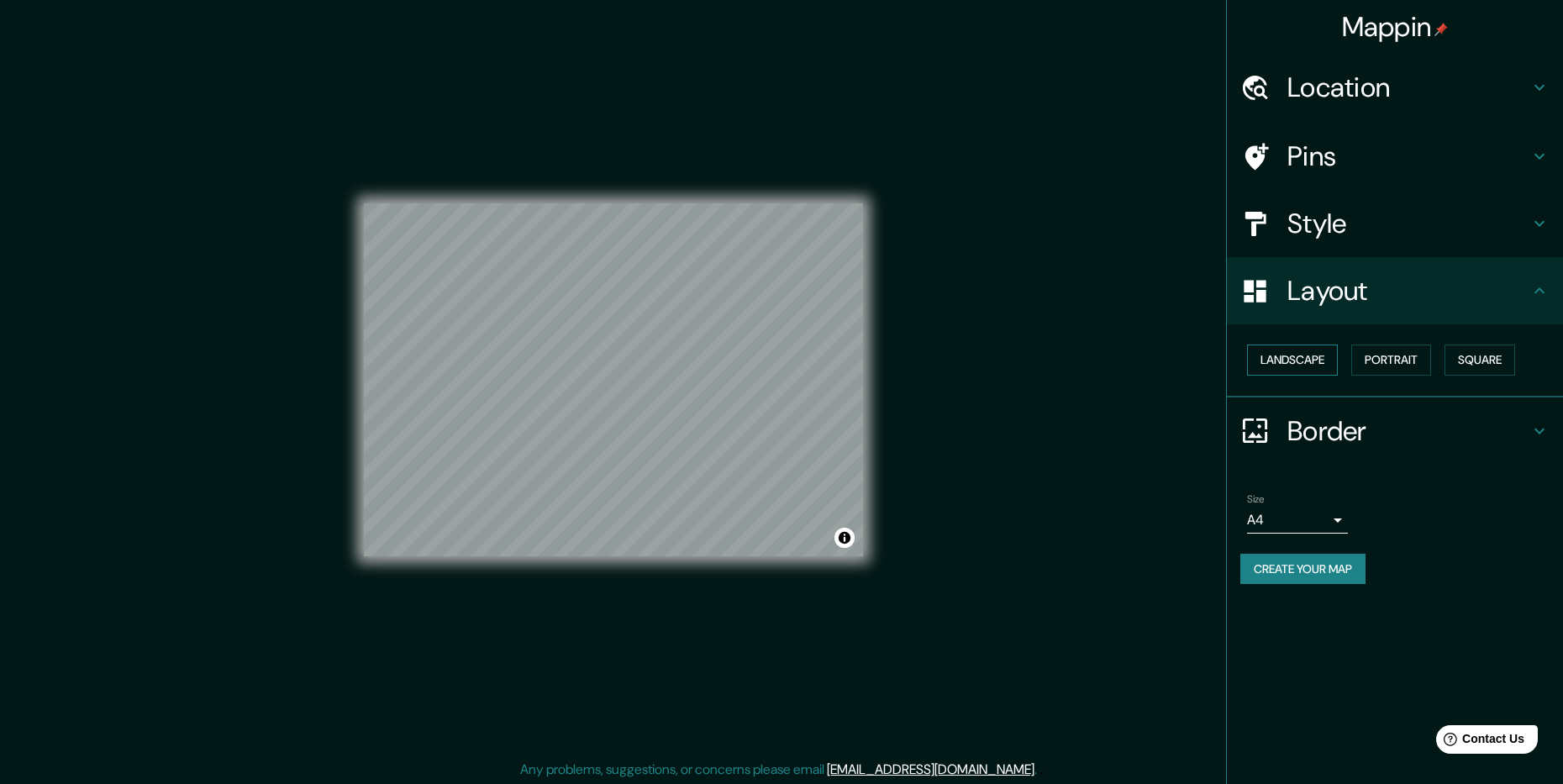
click at [1306, 370] on button "Landscape" at bounding box center [1293, 360] width 91 height 31
click at [1378, 372] on button "Portrait" at bounding box center [1391, 360] width 80 height 31
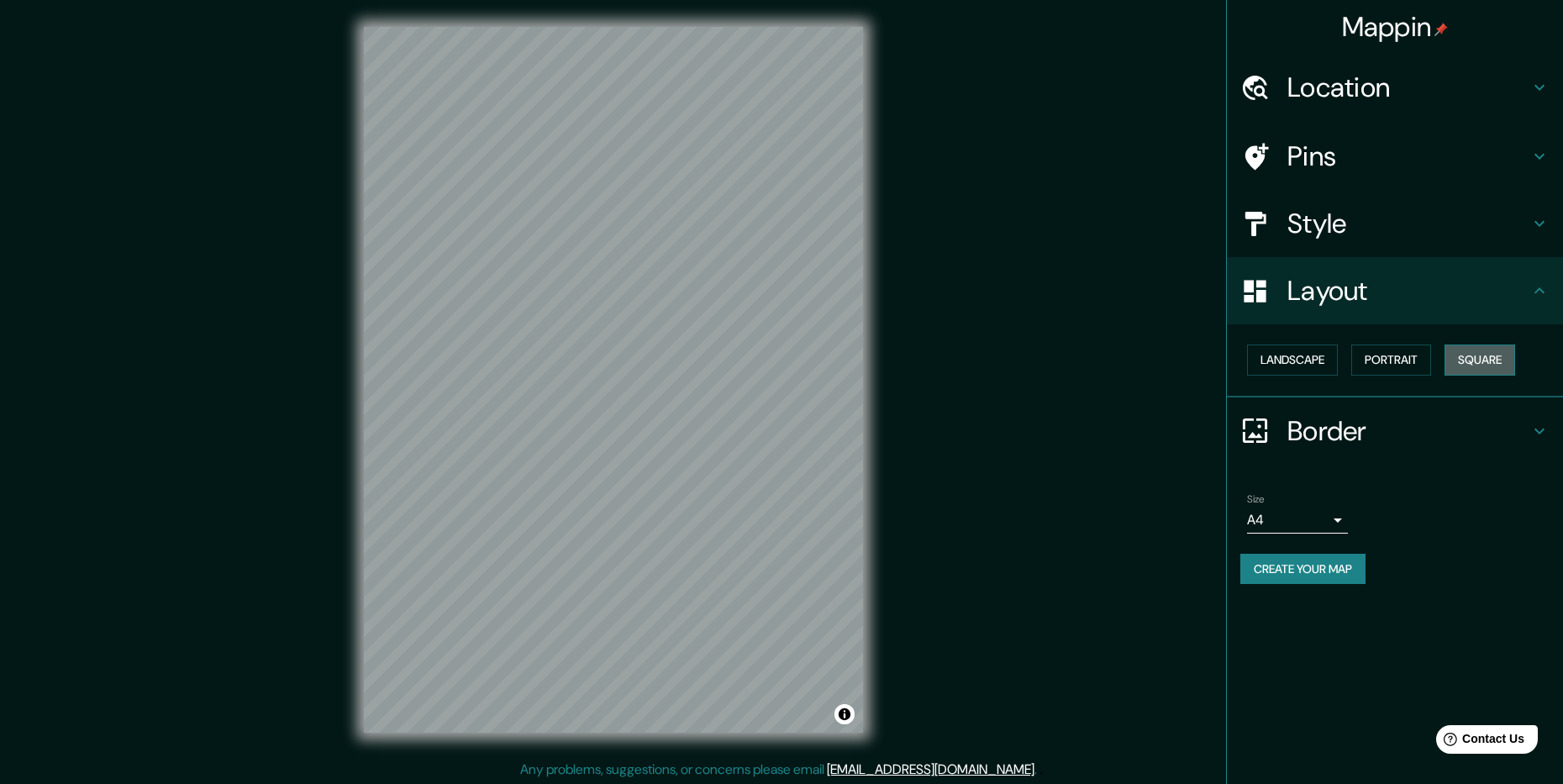
click at [1487, 356] on button "Square" at bounding box center [1480, 360] width 71 height 31
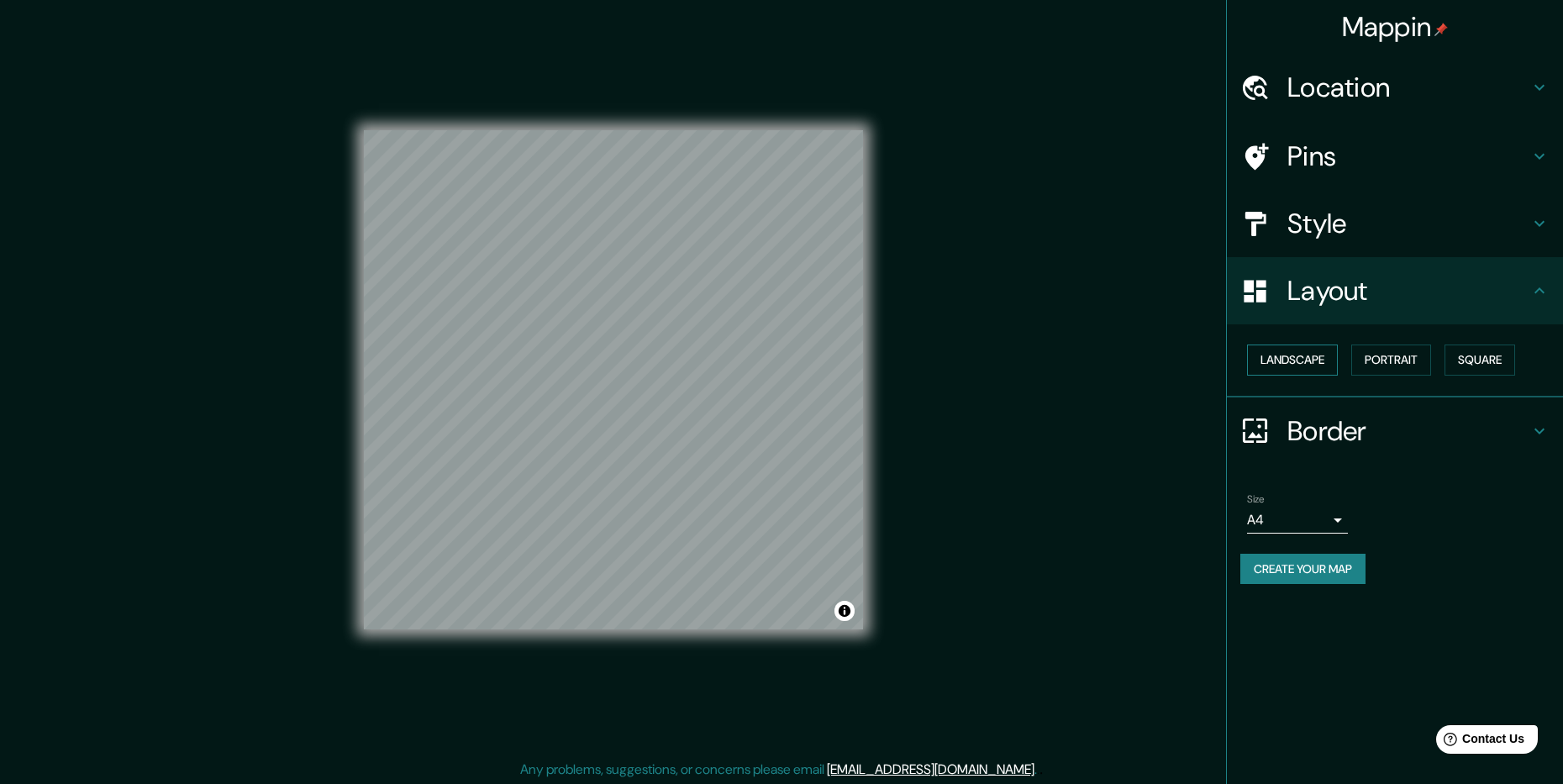
click at [1310, 347] on button "Landscape" at bounding box center [1293, 360] width 91 height 31
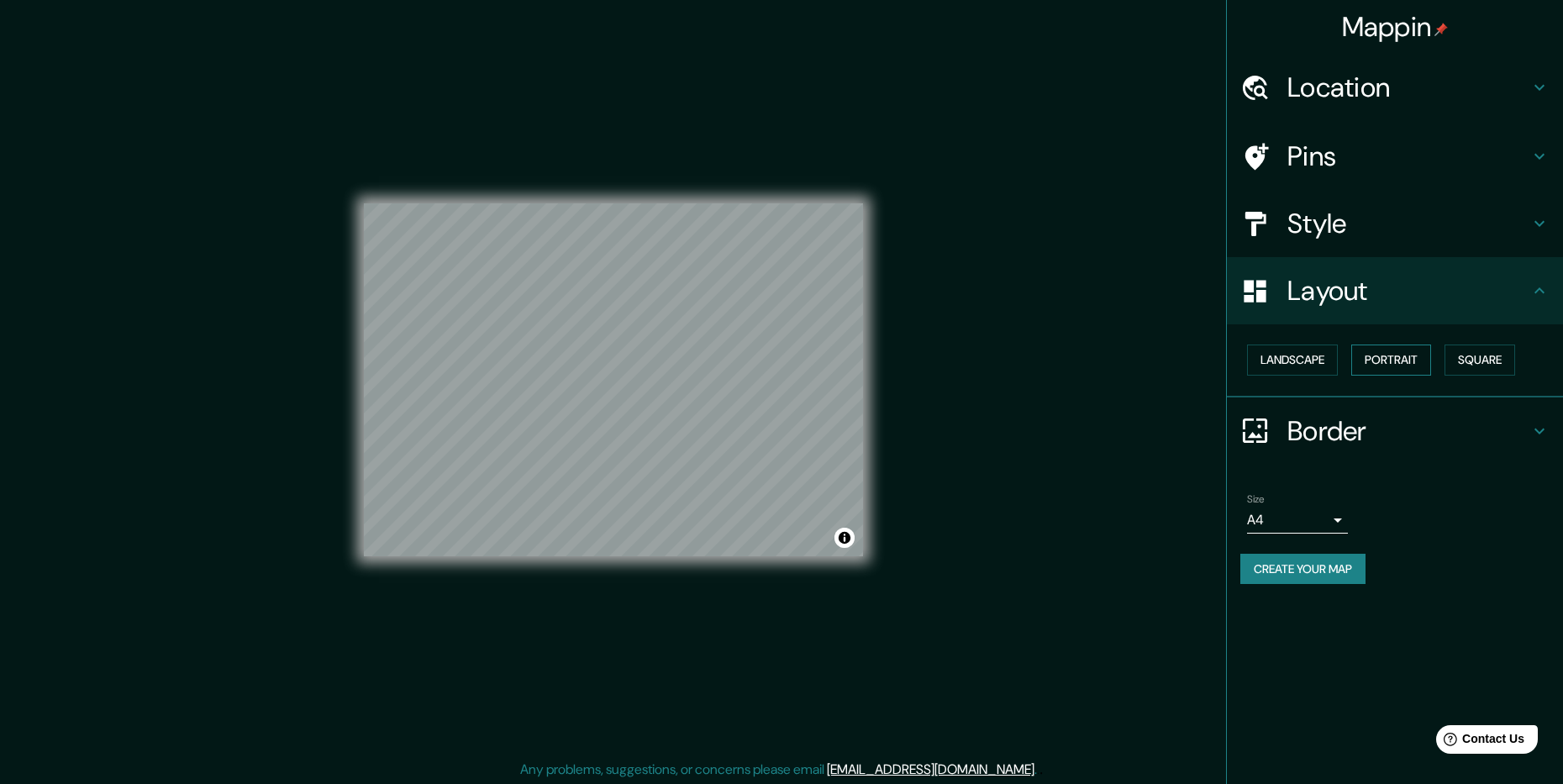
click at [1393, 358] on button "Portrait" at bounding box center [1391, 360] width 80 height 31
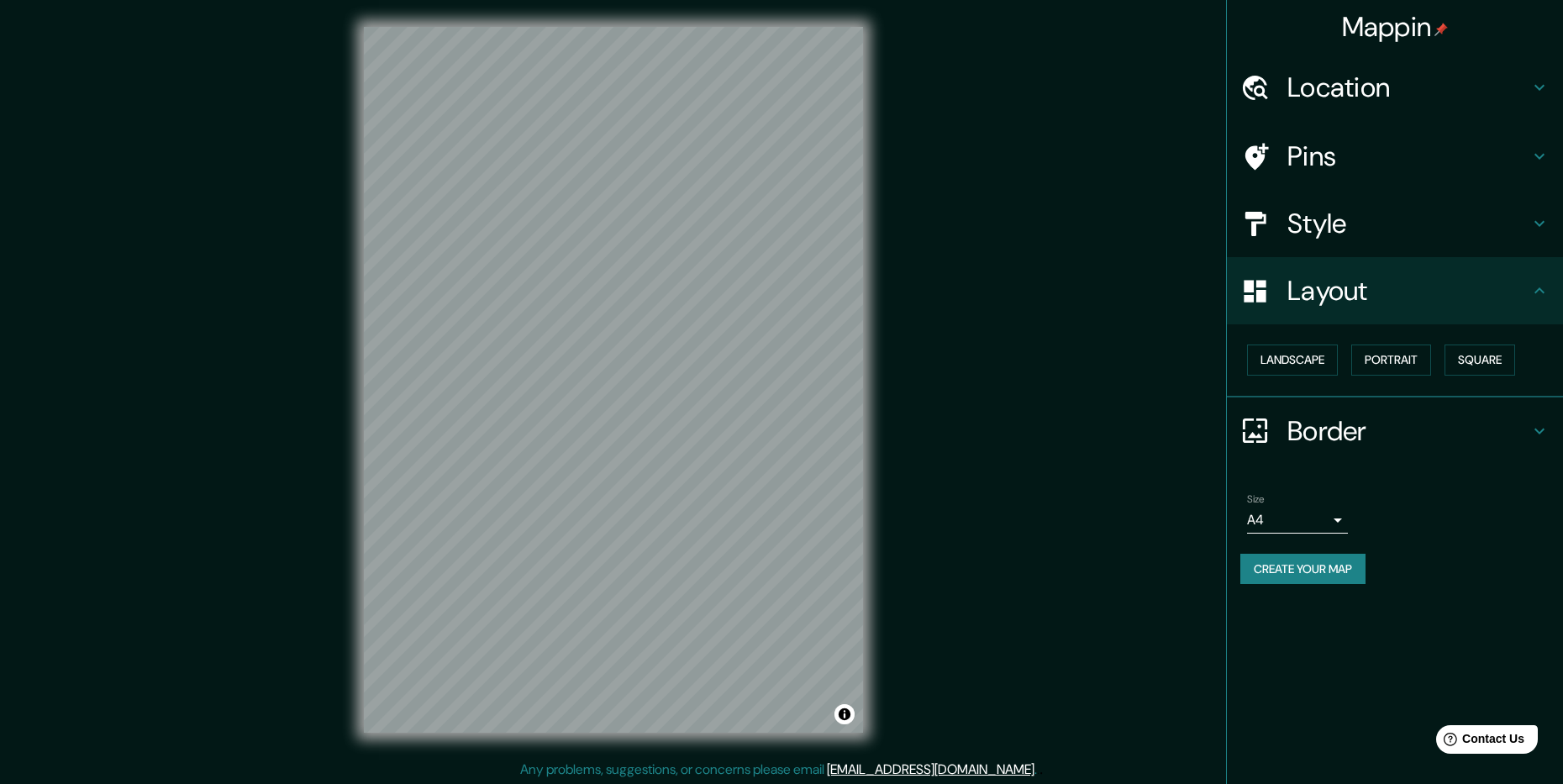
click at [1536, 432] on icon at bounding box center [1539, 432] width 20 height 20
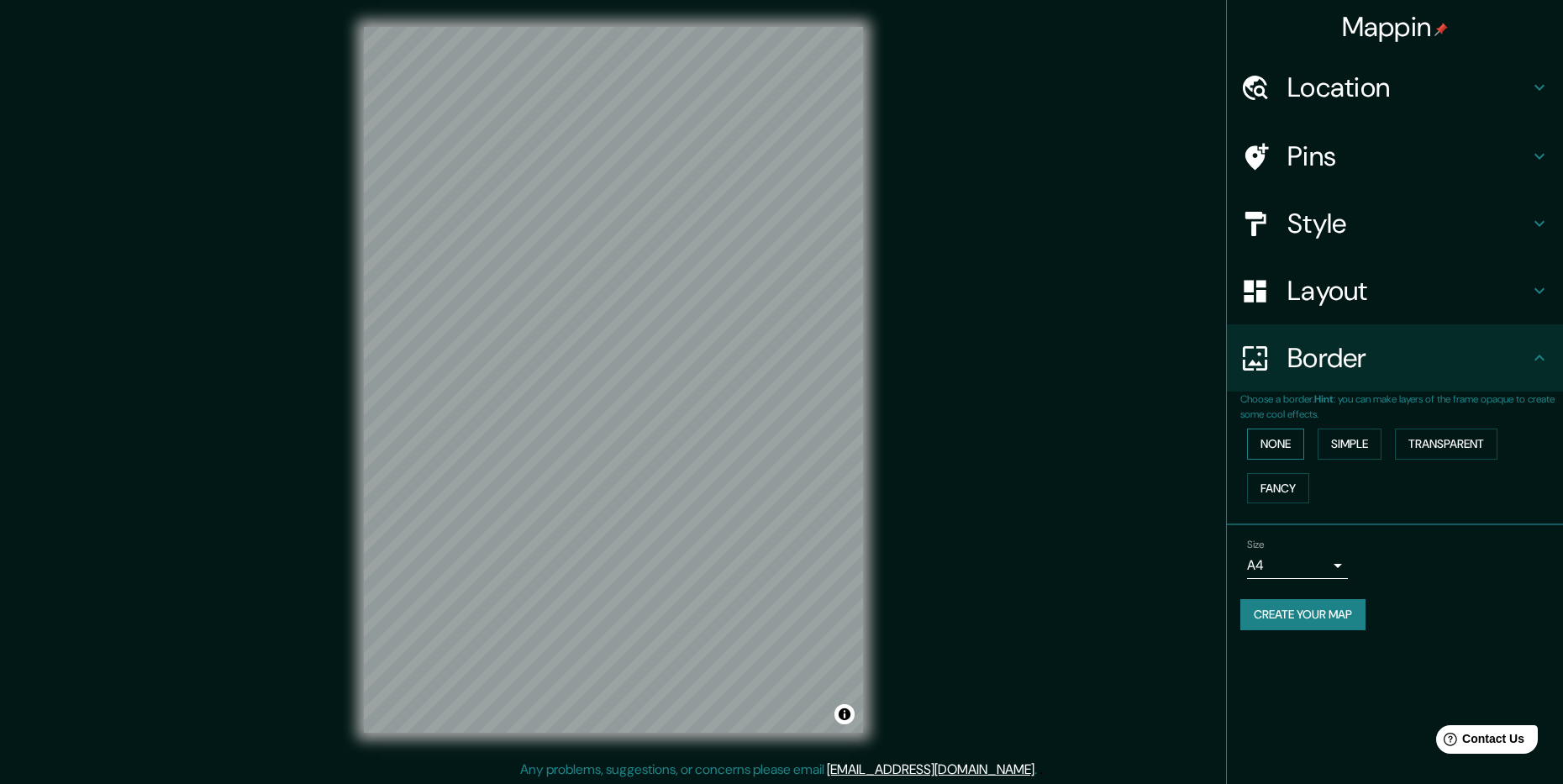
click at [1295, 442] on button "None" at bounding box center [1276, 444] width 57 height 31
click at [1359, 442] on button "Simple" at bounding box center [1350, 444] width 64 height 31
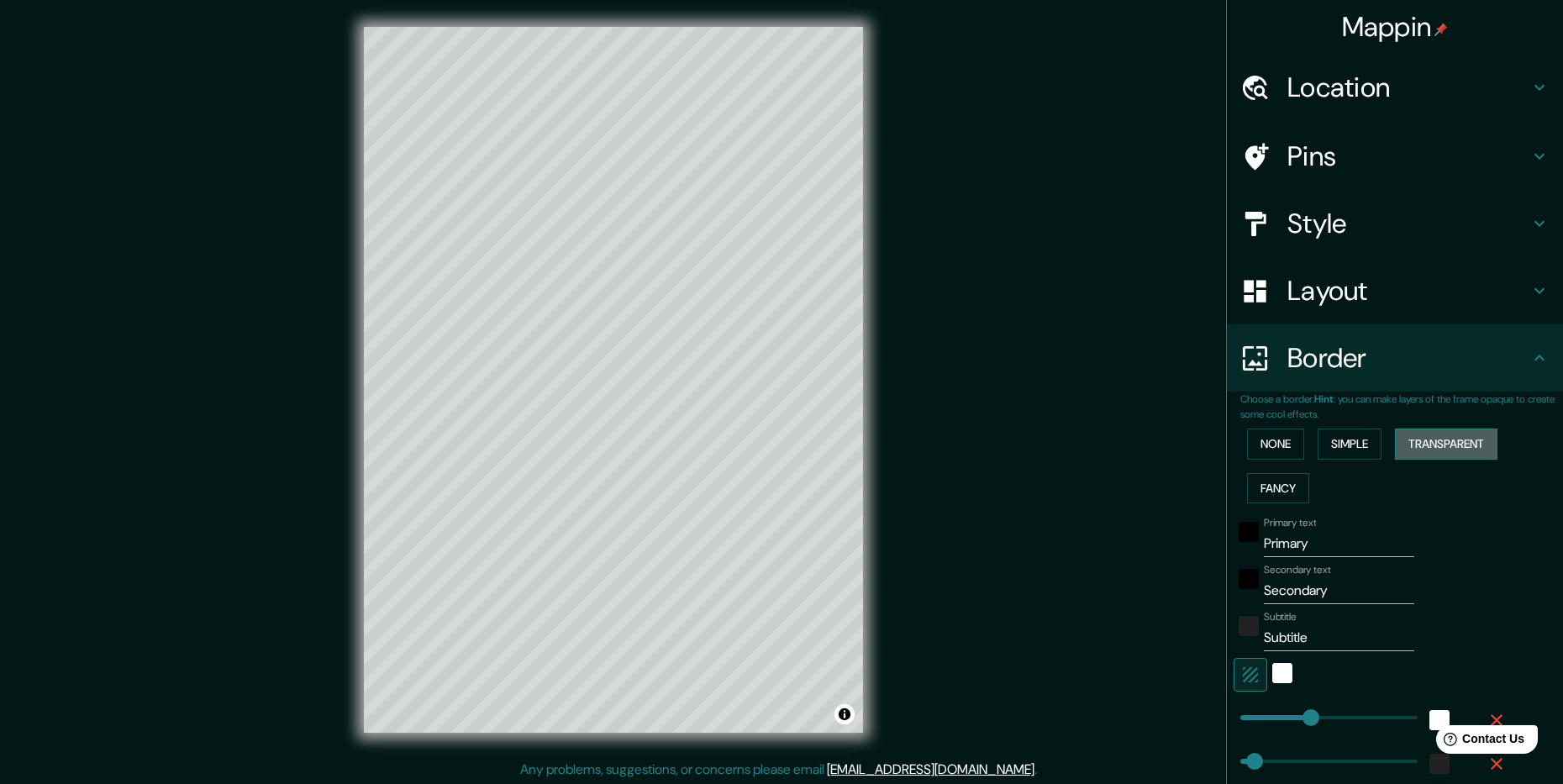
click at [1424, 441] on button "Transparent" at bounding box center [1446, 444] width 103 height 31
click at [1274, 480] on button "Fancy" at bounding box center [1279, 488] width 62 height 31
click at [1269, 453] on button "None" at bounding box center [1276, 444] width 57 height 31
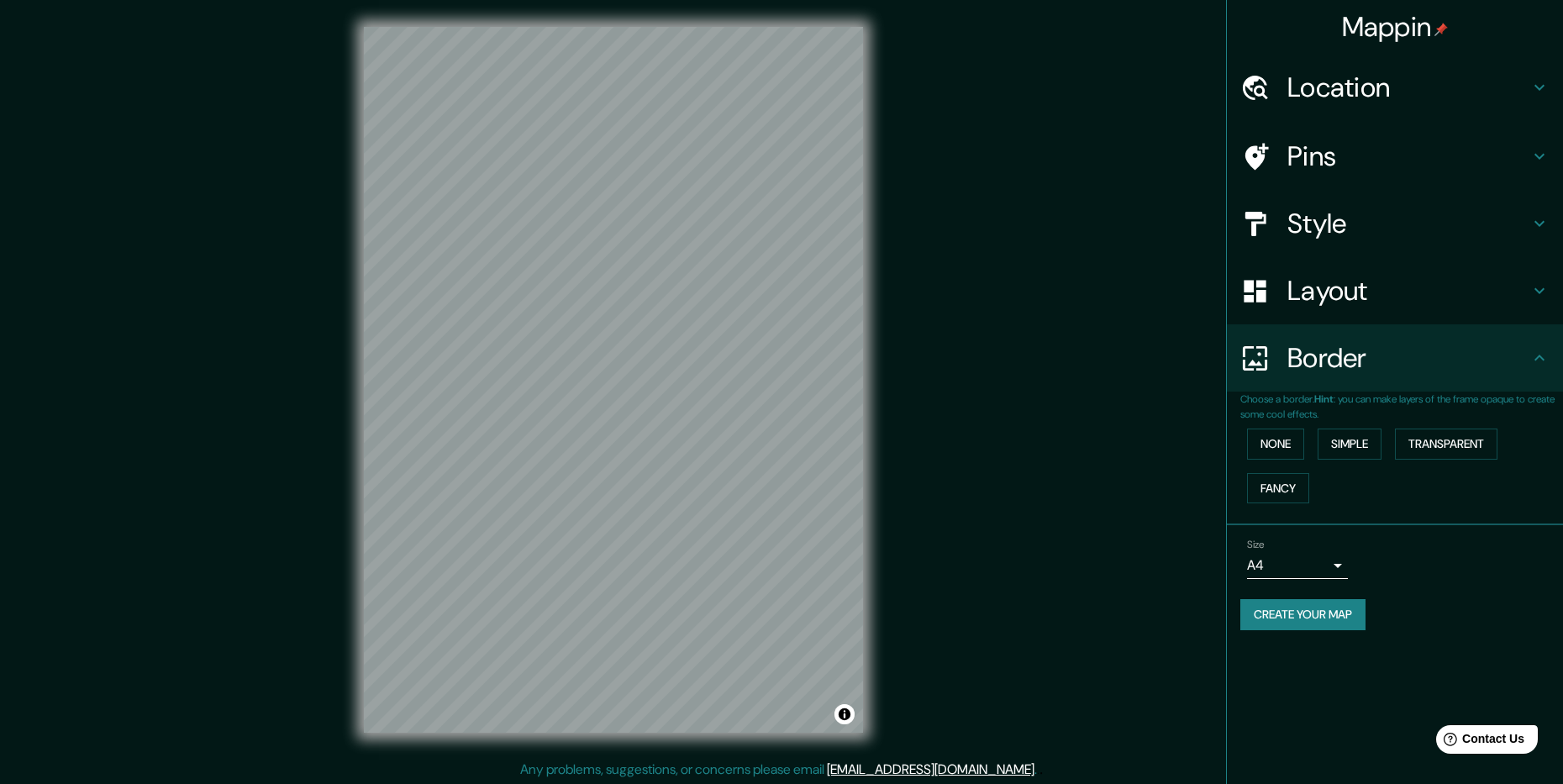
click at [1338, 568] on body "Mappin Location [GEOGRAPHIC_DATA], [GEOGRAPHIC_DATA], [GEOGRAPHIC_DATA], [GEOGR…" at bounding box center [782, 392] width 1563 height 784
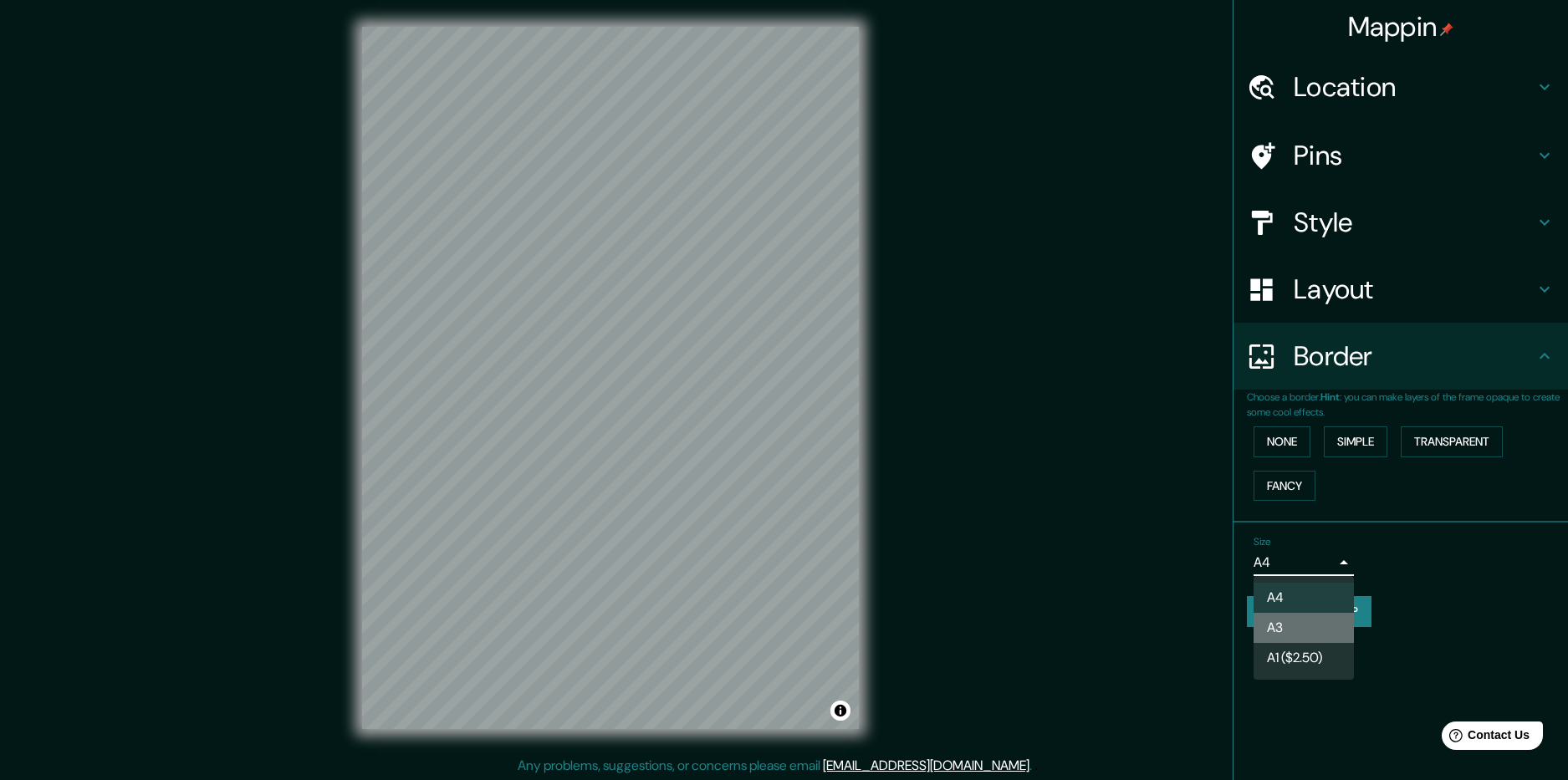
click at [1324, 621] on li "A3" at bounding box center [1304, 628] width 100 height 30
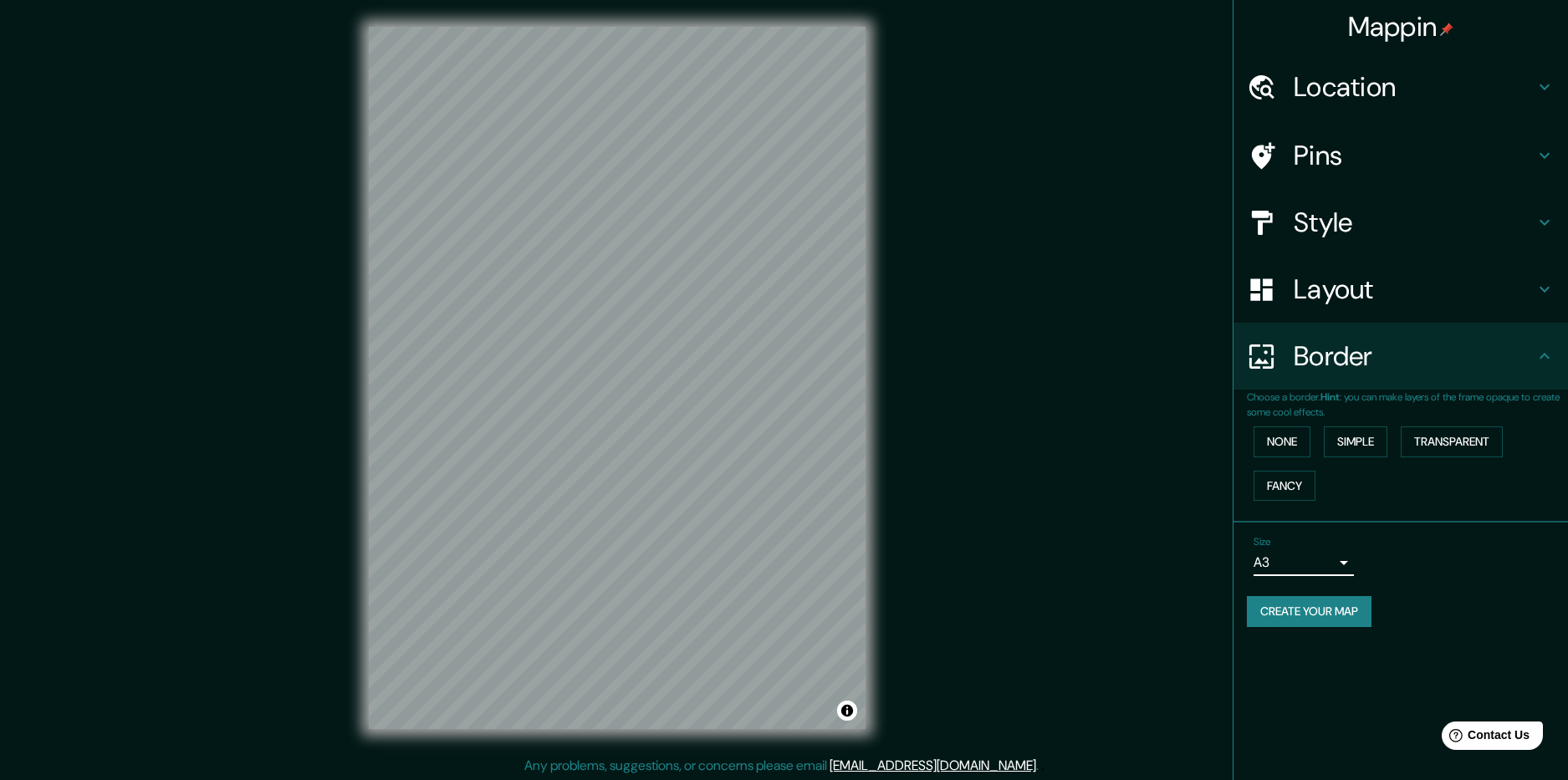
click at [1324, 557] on body "Mappin Location [GEOGRAPHIC_DATA], [GEOGRAPHIC_DATA], [GEOGRAPHIC_DATA], [GEOGR…" at bounding box center [784, 390] width 1568 height 780
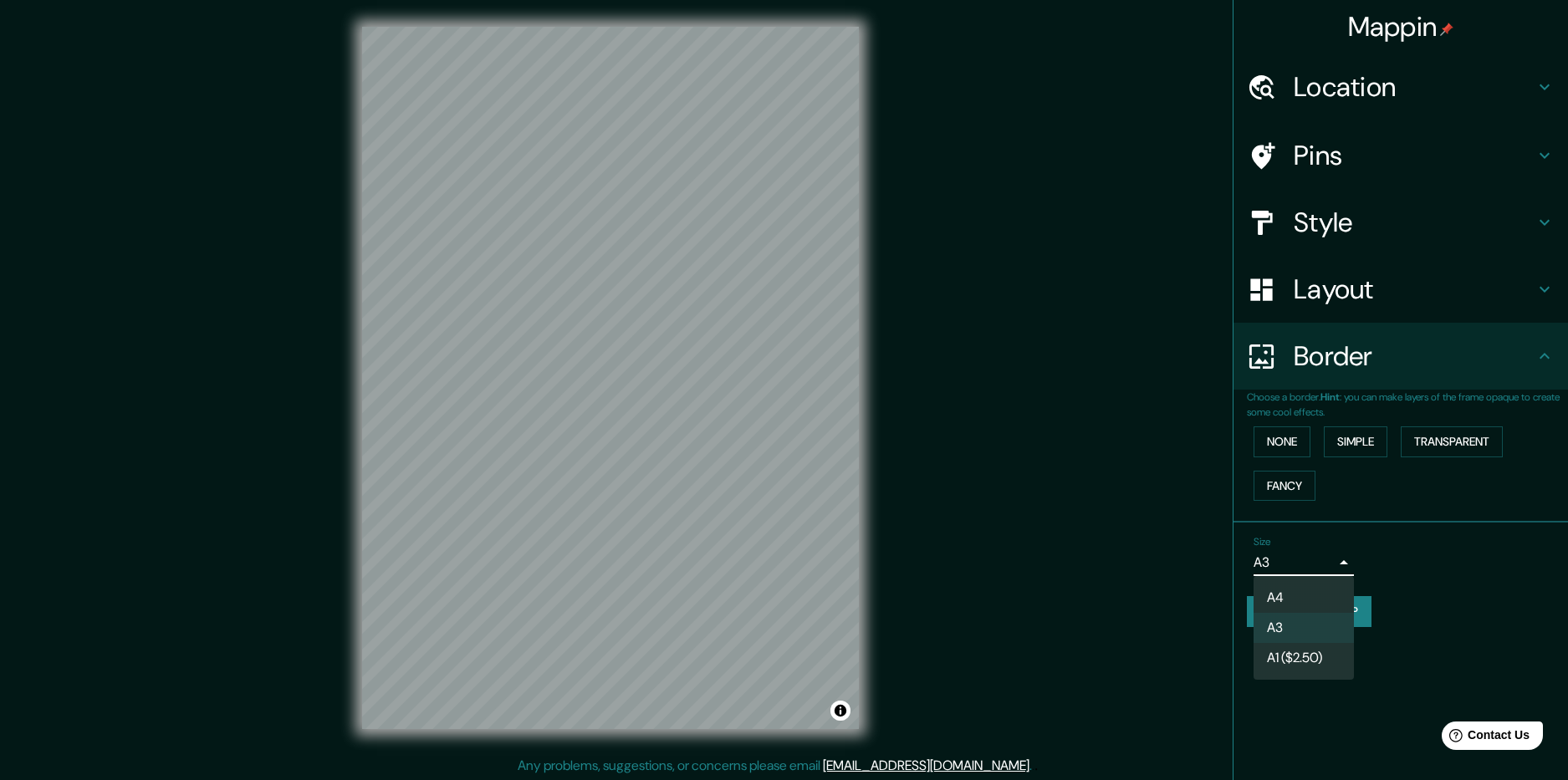
click at [1324, 588] on li "A4" at bounding box center [1304, 598] width 100 height 30
type input "single"
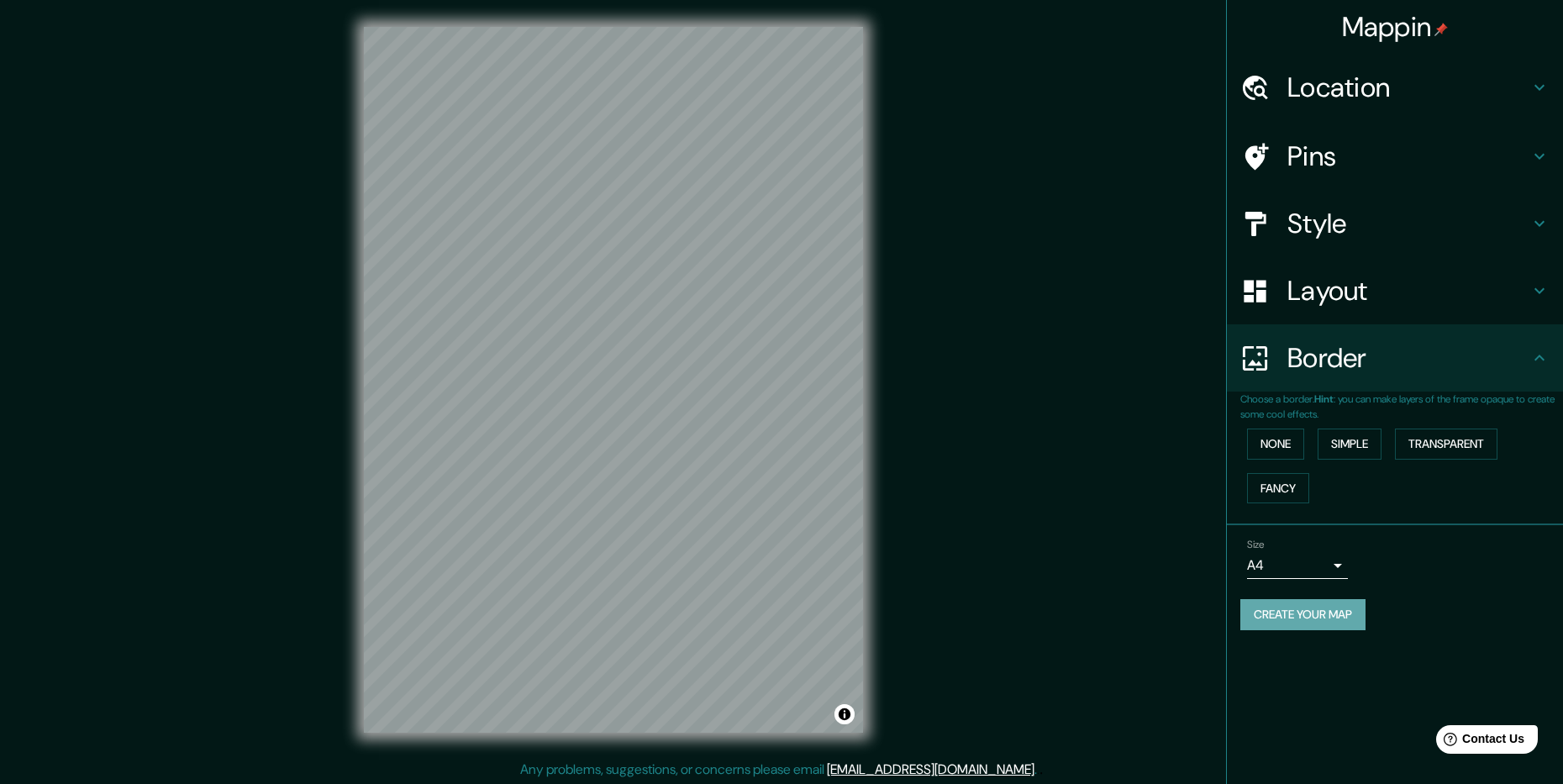
click at [1340, 614] on button "Create your map" at bounding box center [1303, 614] width 125 height 31
drag, startPoint x: 874, startPoint y: 463, endPoint x: 972, endPoint y: 295, distance: 194.5
click at [972, 295] on div "Mappin Location [GEOGRAPHIC_DATA], [GEOGRAPHIC_DATA], [GEOGRAPHIC_DATA], [GEOGR…" at bounding box center [782, 393] width 1563 height 787
click at [1329, 602] on div "Create your map" at bounding box center [1396, 614] width 310 height 31
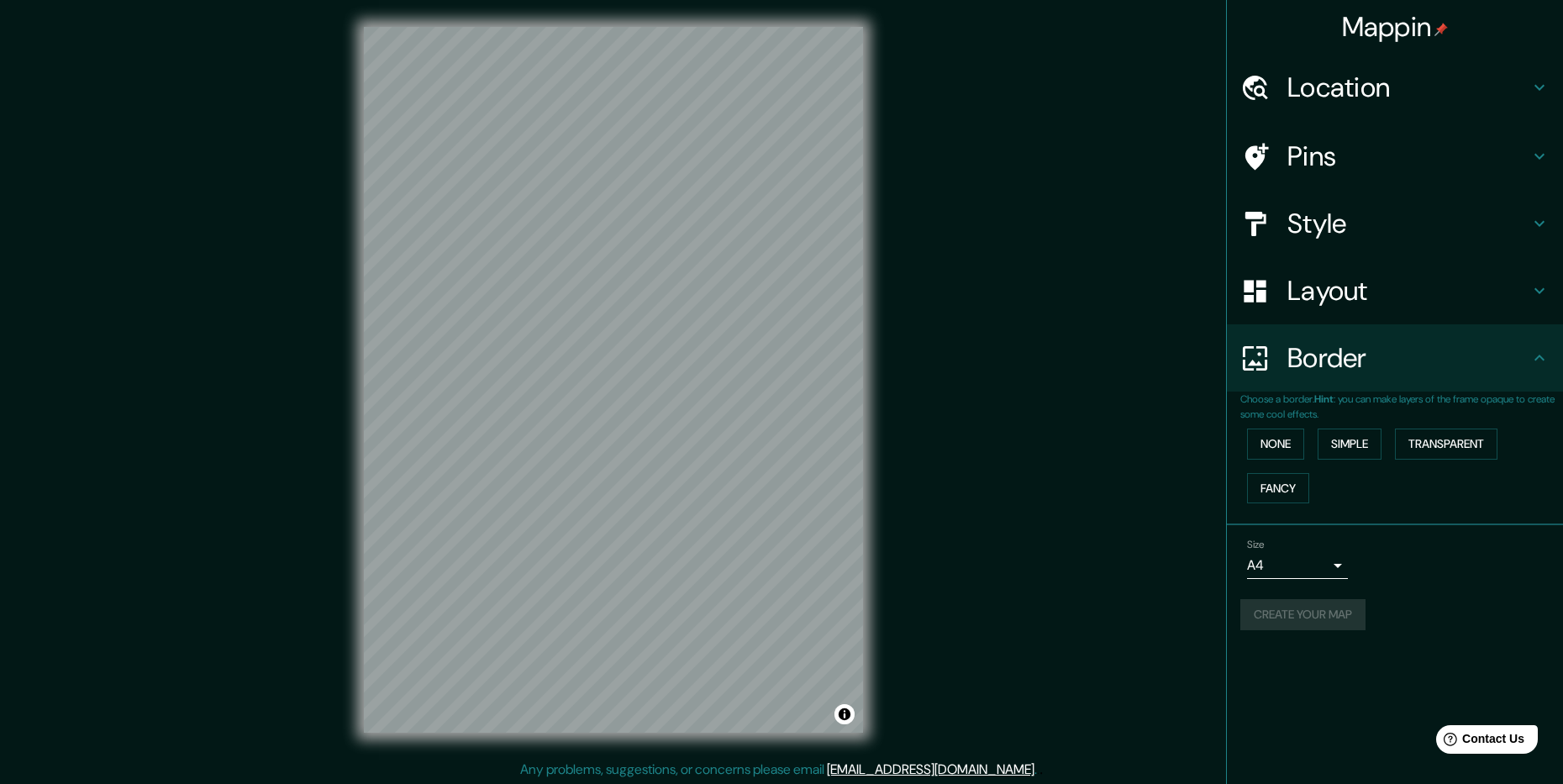
click at [1329, 602] on div "Create your map" at bounding box center [1396, 614] width 310 height 31
click at [1338, 615] on button "Create your map" at bounding box center [1303, 614] width 125 height 31
click at [1159, 596] on div "Mappin Location [GEOGRAPHIC_DATA], [GEOGRAPHIC_DATA], [GEOGRAPHIC_DATA], [GEOGR…" at bounding box center [782, 393] width 1563 height 787
click at [1370, 617] on div "Create your map" at bounding box center [1396, 614] width 310 height 31
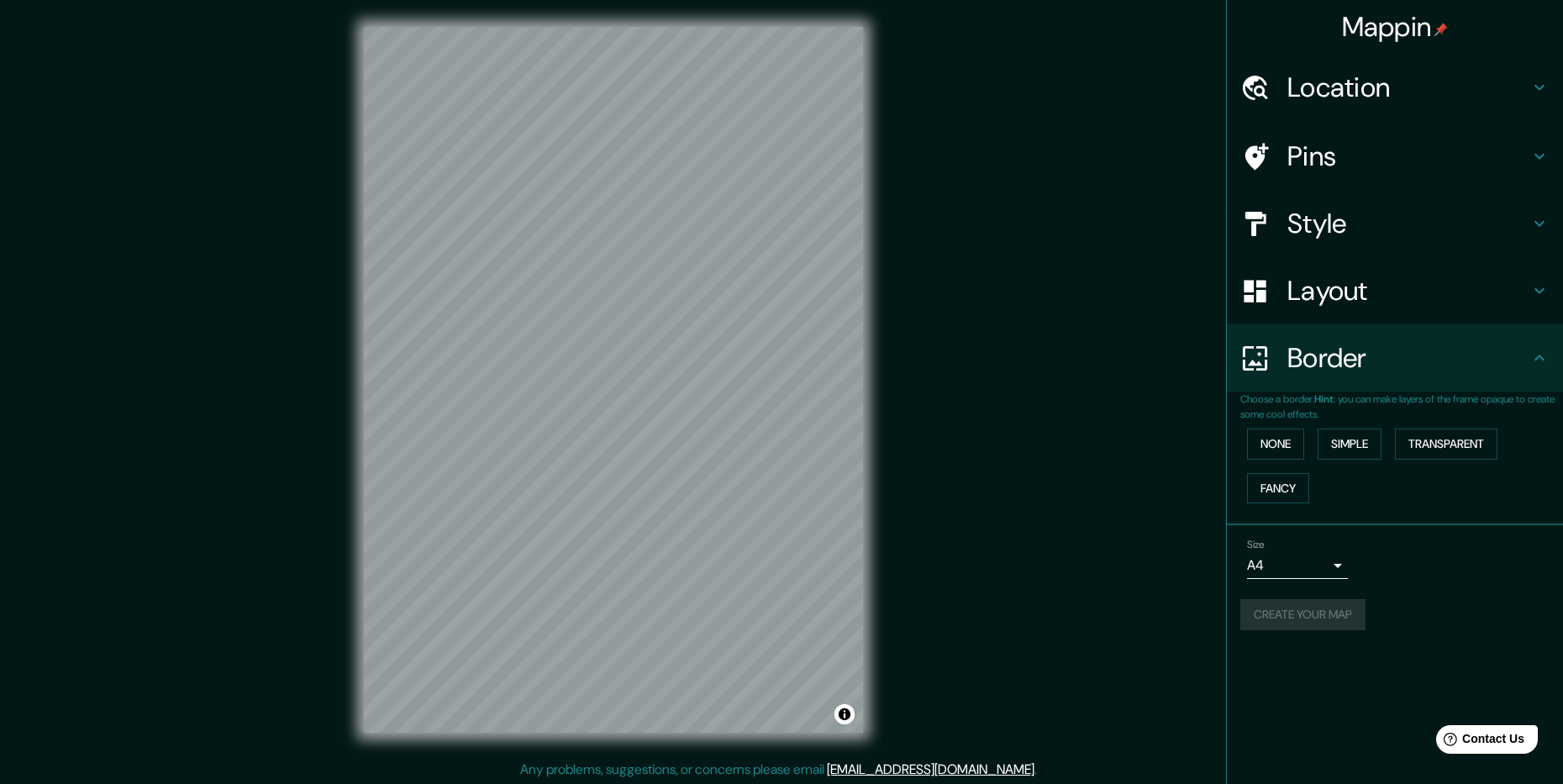
click at [1382, 670] on div "Mappin Location [GEOGRAPHIC_DATA], [GEOGRAPHIC_DATA], [GEOGRAPHIC_DATA], [GEOGR…" at bounding box center [1395, 392] width 337 height 784
click at [1316, 702] on div "Mappin Location [GEOGRAPHIC_DATA], [GEOGRAPHIC_DATA], [GEOGRAPHIC_DATA], [GEOGR…" at bounding box center [1395, 392] width 337 height 784
click at [1299, 626] on button "Create your map" at bounding box center [1303, 614] width 125 height 31
click at [1020, 199] on div "Mappin Location [GEOGRAPHIC_DATA], [GEOGRAPHIC_DATA], [GEOGRAPHIC_DATA], [GEOGR…" at bounding box center [782, 393] width 1563 height 787
